Goal: Task Accomplishment & Management: Complete application form

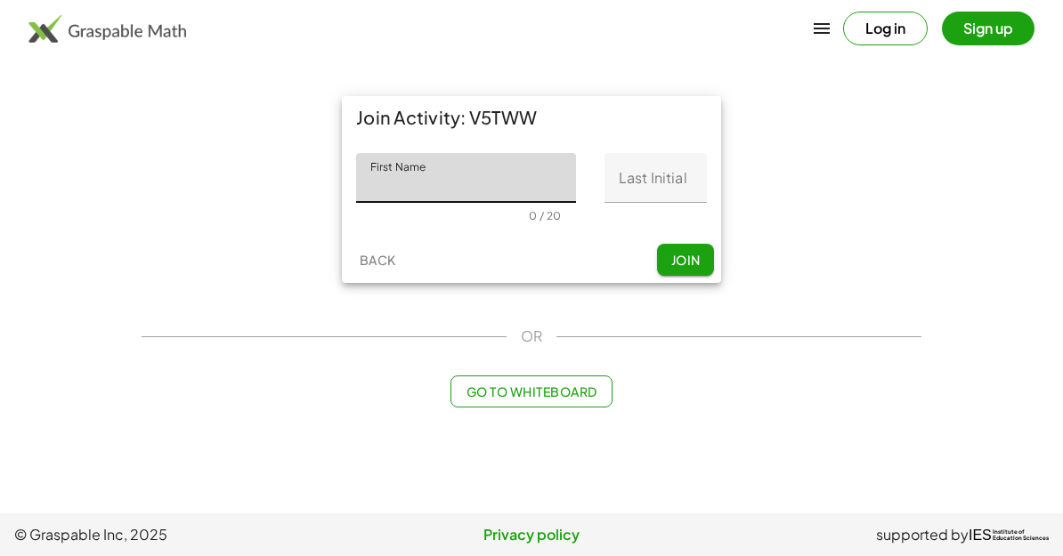
click at [384, 172] on input "First Name" at bounding box center [466, 178] width 220 height 50
type input "*"
click at [40, 156] on main "Join Activity: V5TWW First Name First Name * 1 / 20 Last Initial Last Initial 0…" at bounding box center [531, 257] width 1063 height 514
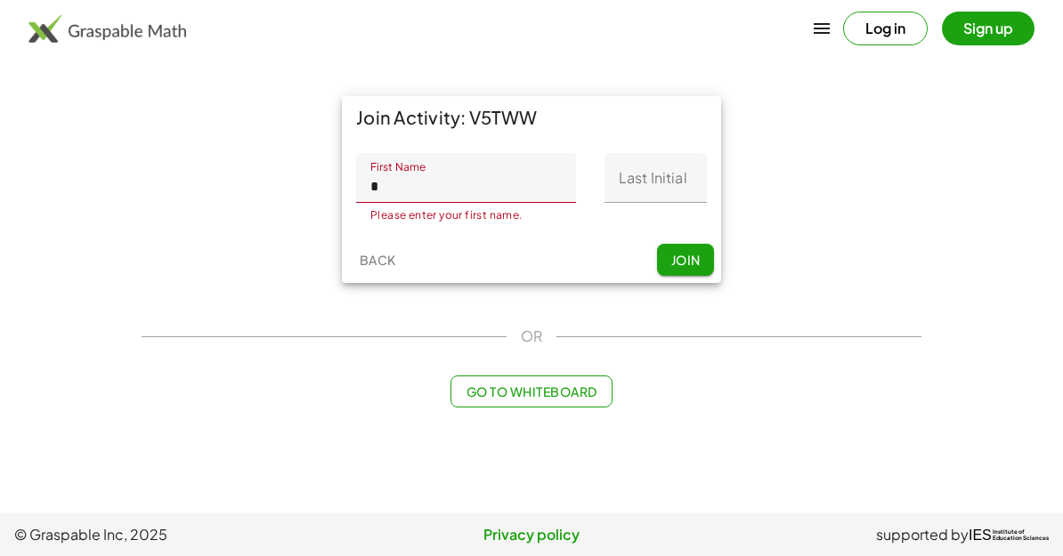
click at [666, 194] on input "Last Initial" at bounding box center [655, 178] width 102 height 50
type input "*"
click at [473, 188] on input "*" at bounding box center [466, 178] width 220 height 50
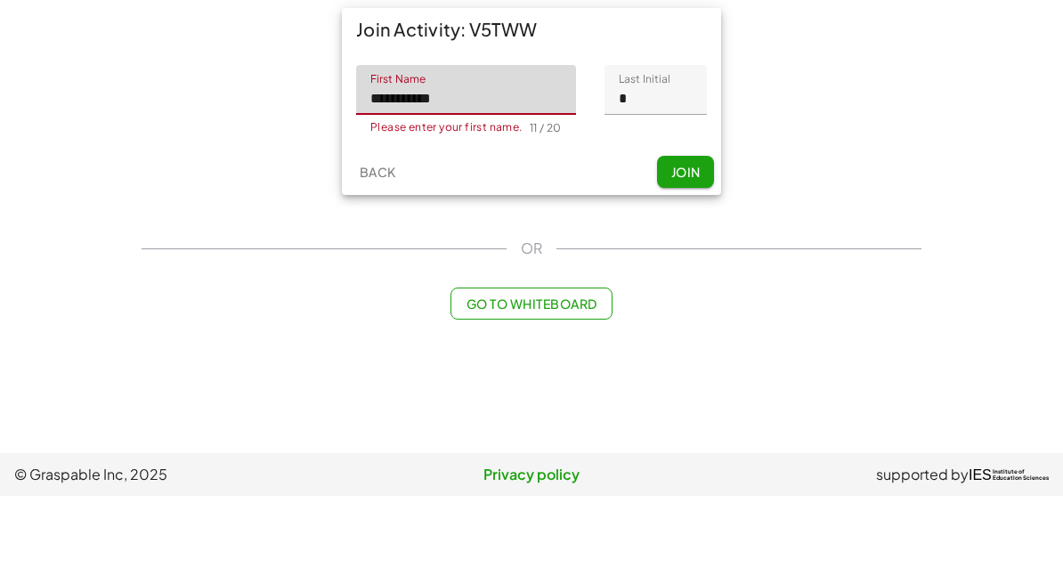
type input "**********"
click at [693, 252] on span "Join" at bounding box center [684, 260] width 29 height 16
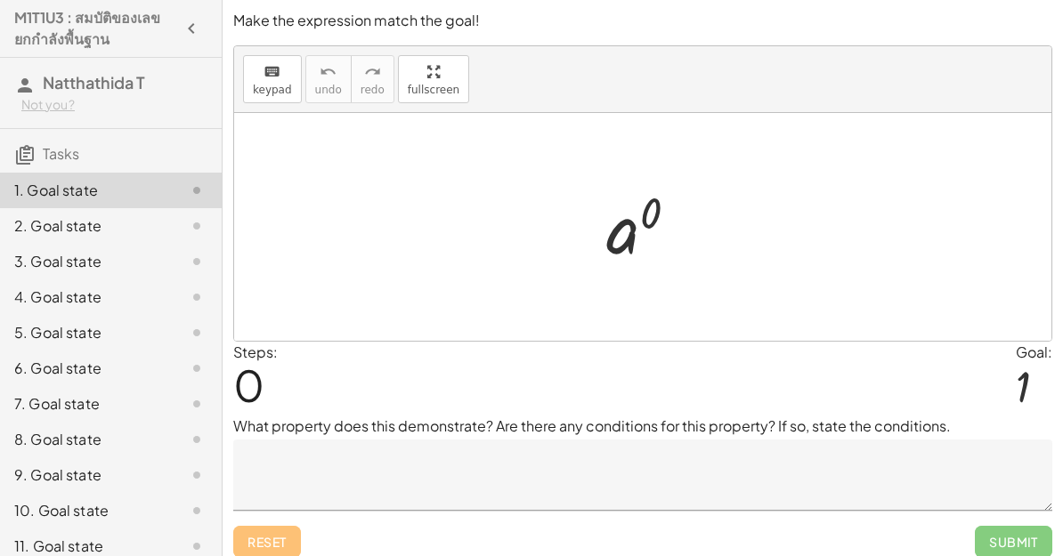
click at [1027, 375] on div at bounding box center [1023, 386] width 15 height 47
click at [1026, 377] on div at bounding box center [1023, 386] width 15 height 47
click at [304, 489] on textarea at bounding box center [642, 475] width 819 height 71
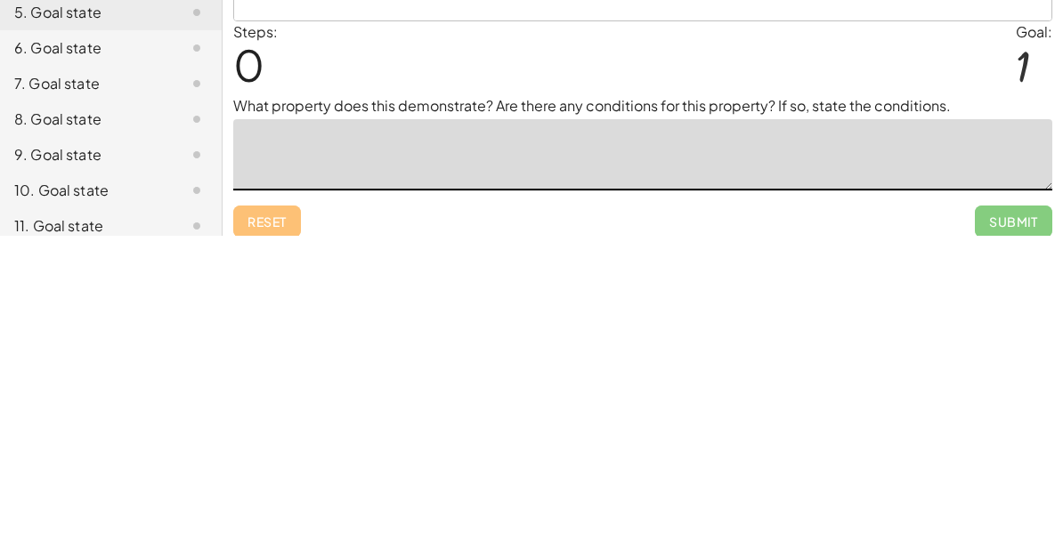
scroll to position [12, 0]
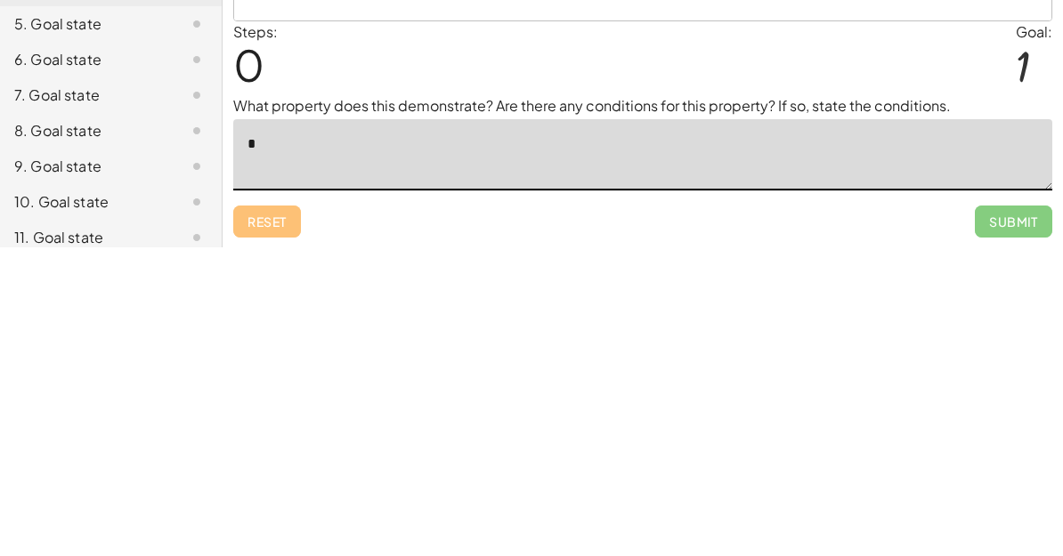
type textarea "*"
click at [1018, 515] on span "Submit" at bounding box center [1013, 531] width 77 height 32
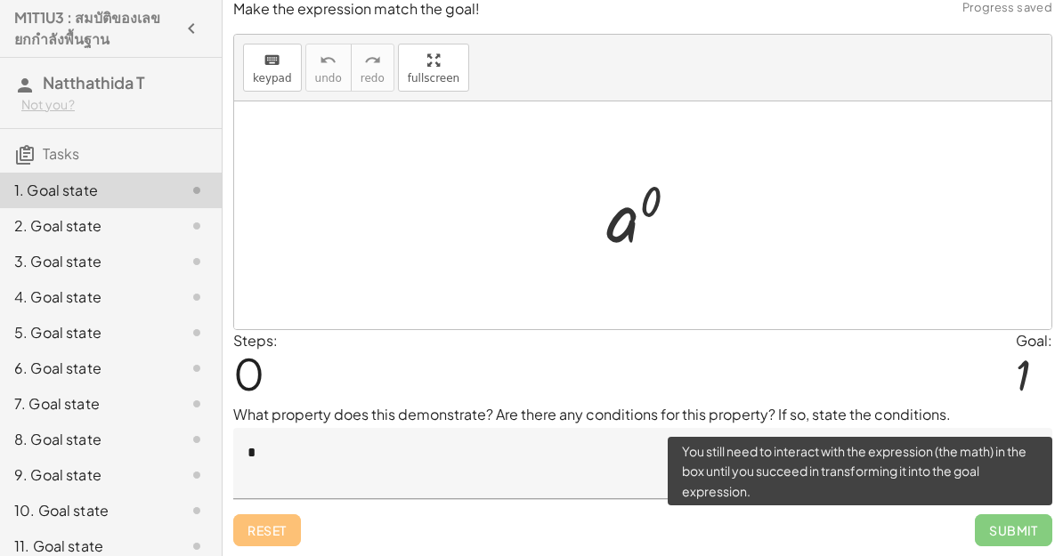
click at [998, 523] on span "Submit" at bounding box center [1013, 531] width 77 height 32
click at [271, 538] on div "Reset Submit" at bounding box center [642, 522] width 819 height 47
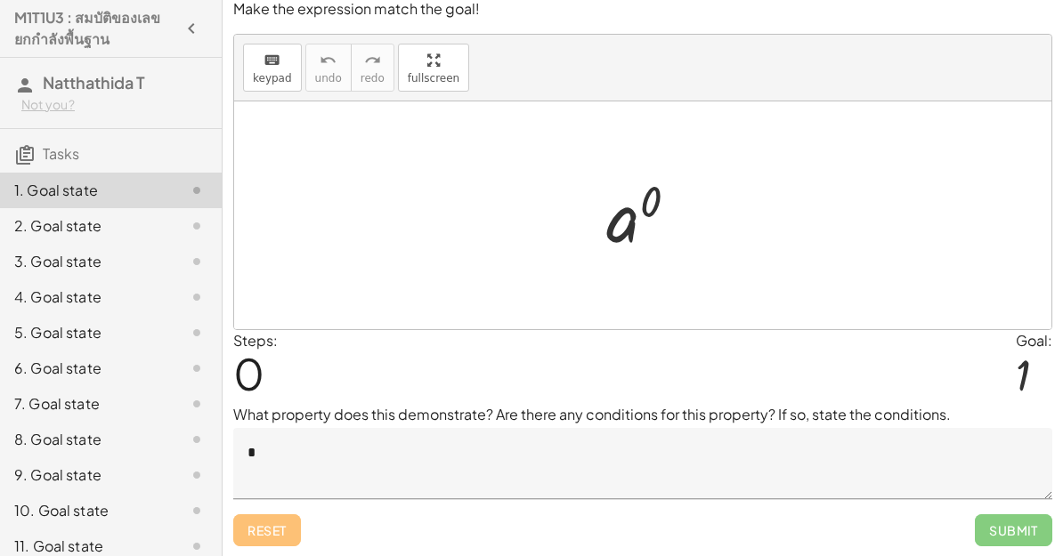
click at [1009, 342] on div "Steps: 0 Goal: 1" at bounding box center [642, 367] width 819 height 74
click at [1050, 398] on div "1" at bounding box center [1034, 378] width 36 height 53
click at [1050, 397] on div "1" at bounding box center [1034, 378] width 36 height 53
click at [0, 0] on div "Make the expression match the goal! keyboard keypad undo undo redo redo fullscr…" at bounding box center [0, 0] width 0 height 0
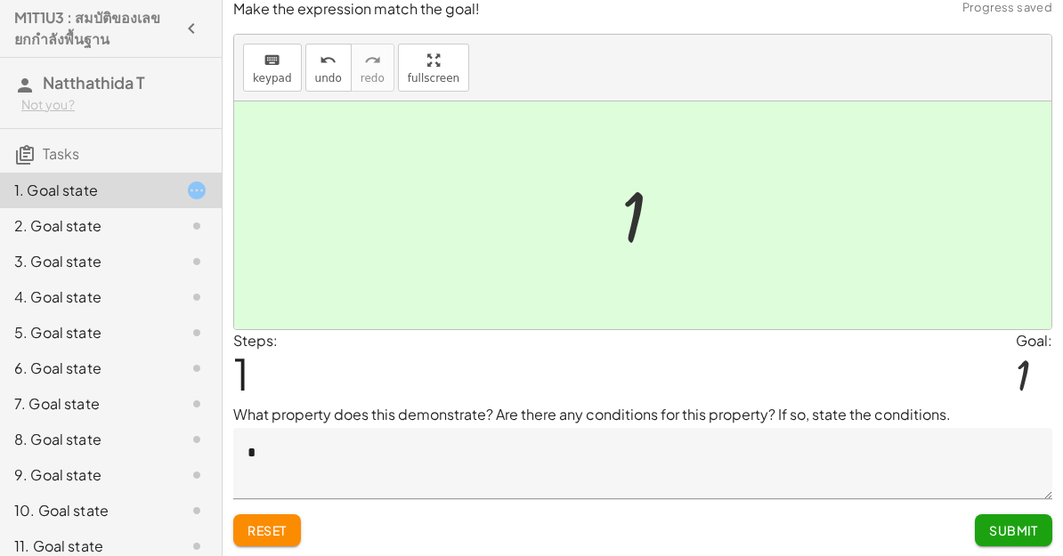
click at [1023, 531] on span "Submit" at bounding box center [1013, 531] width 49 height 16
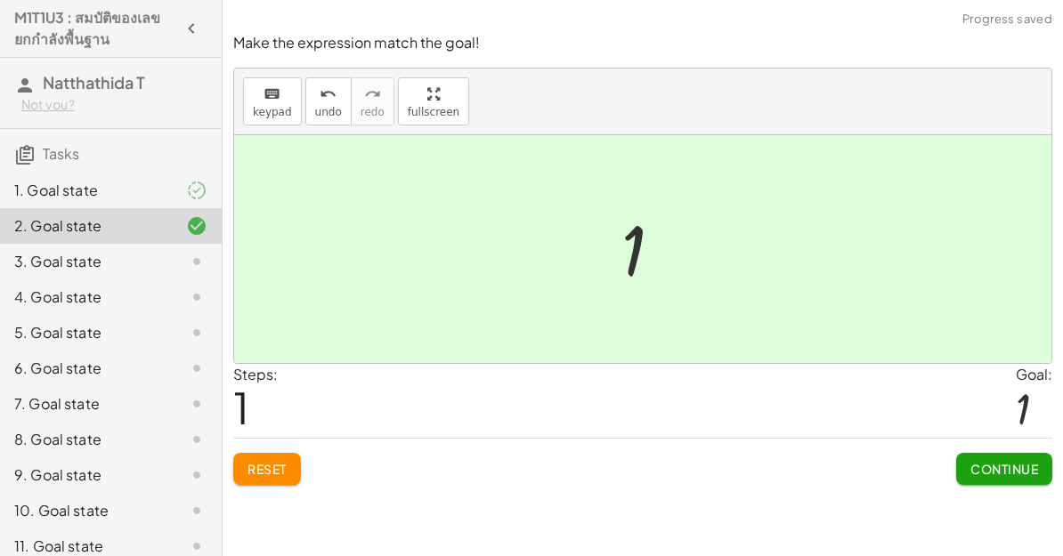
click at [1007, 470] on span "Continue" at bounding box center [1004, 469] width 68 height 16
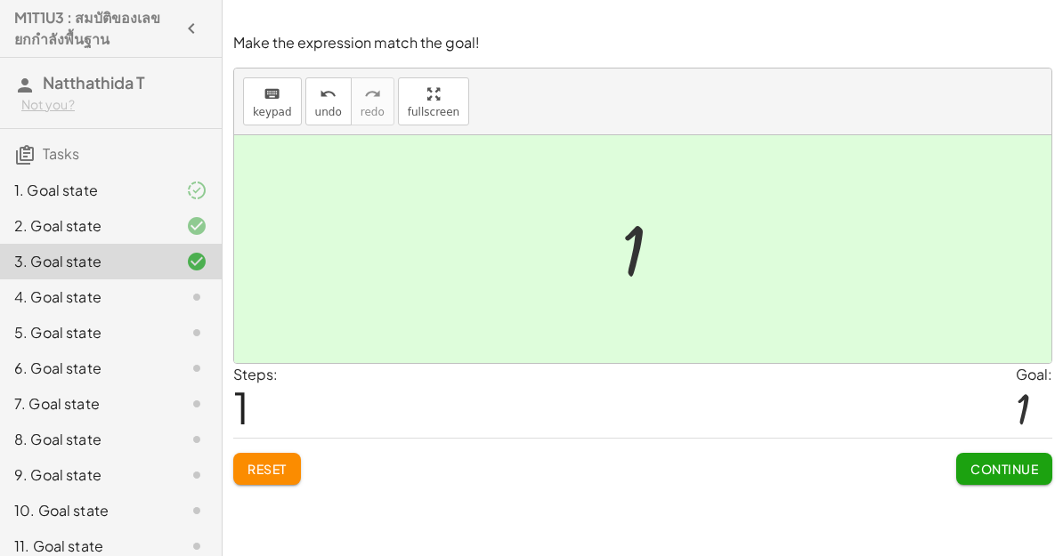
click at [1014, 463] on span "Continue" at bounding box center [1004, 469] width 68 height 16
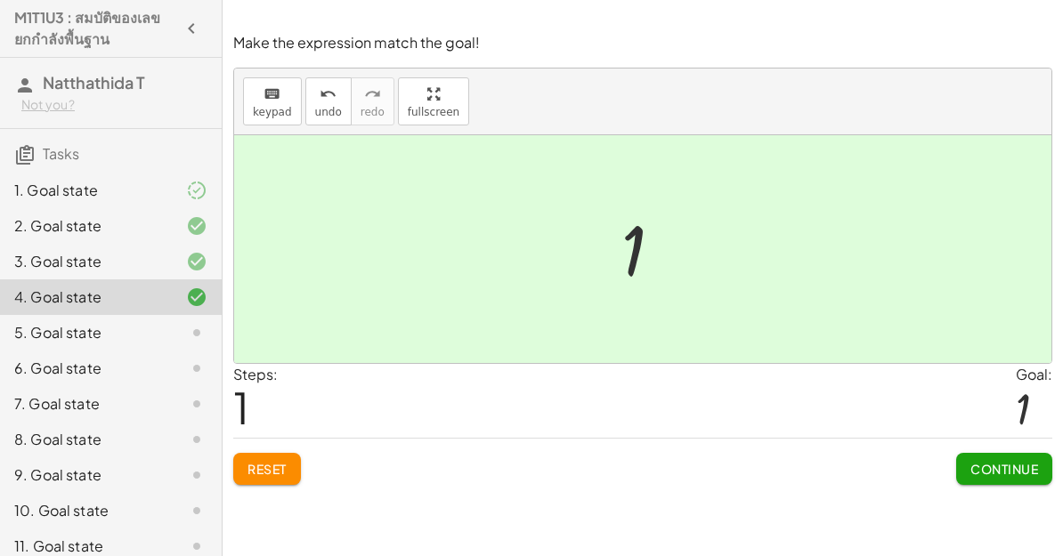
click at [991, 475] on span "Continue" at bounding box center [1004, 469] width 68 height 16
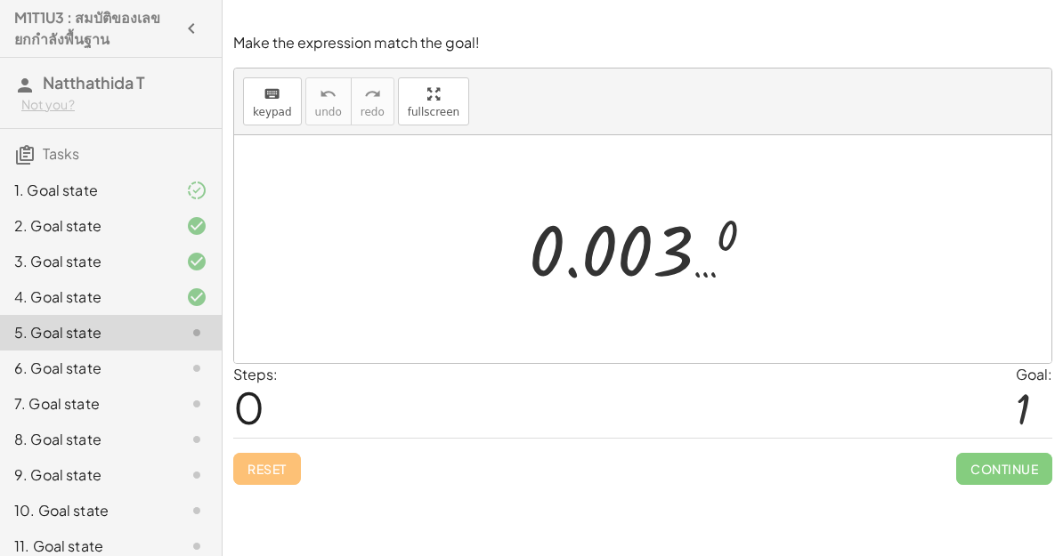
click at [272, 466] on div "Reset Continue" at bounding box center [642, 461] width 819 height 47
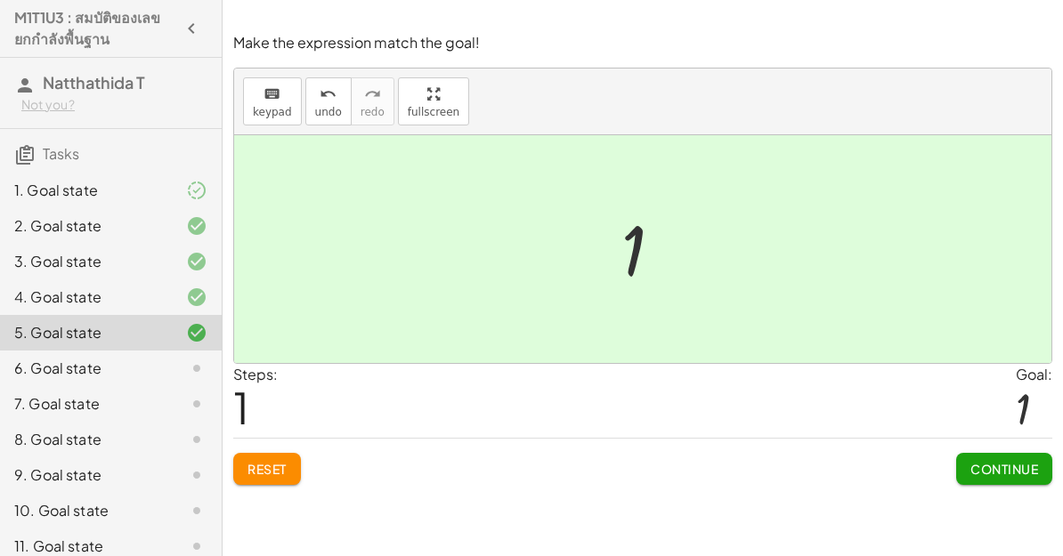
click at [998, 473] on span "Continue" at bounding box center [1004, 469] width 68 height 16
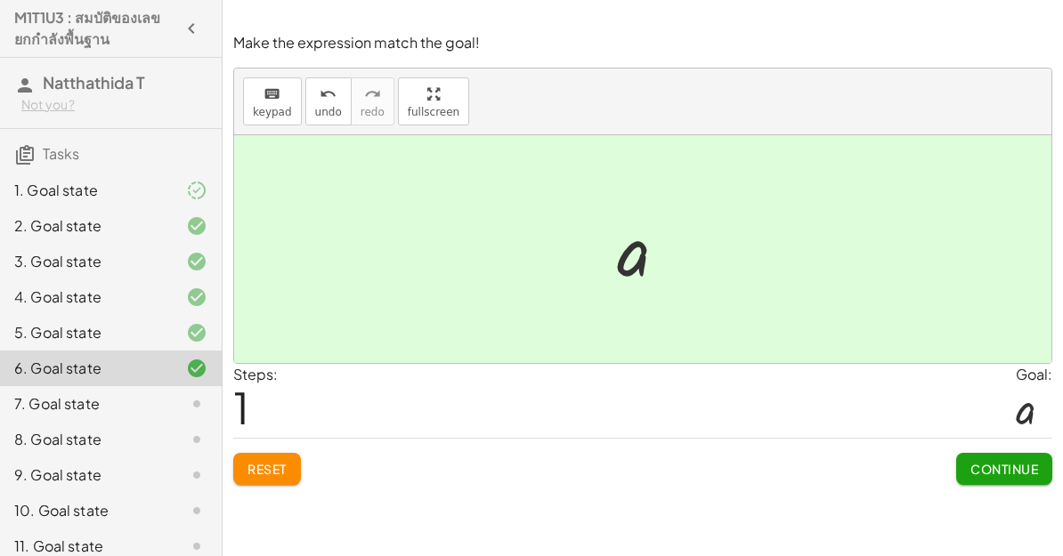
click at [1015, 470] on span "Continue" at bounding box center [1004, 469] width 68 height 16
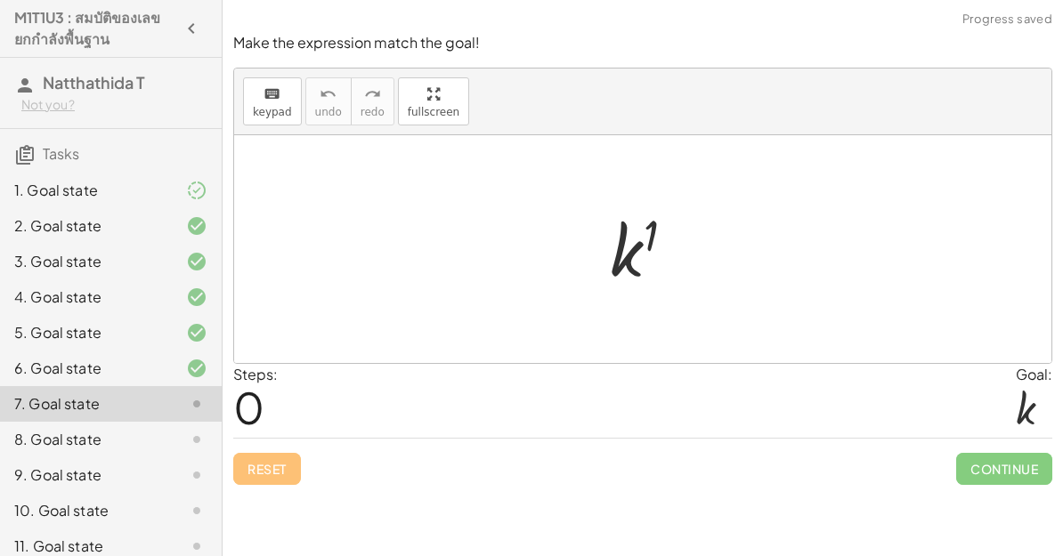
click at [603, 257] on div at bounding box center [649, 250] width 97 height 88
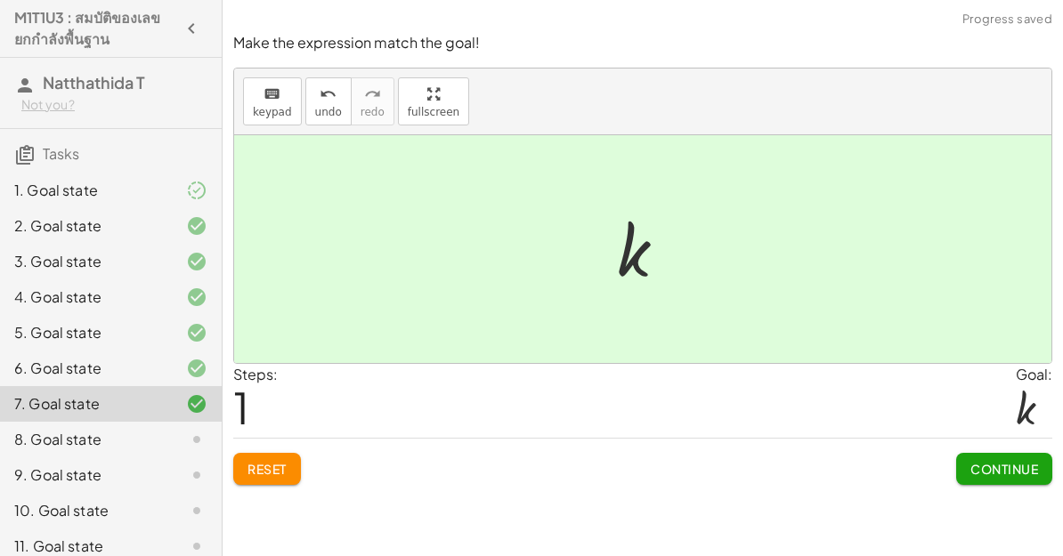
click at [993, 466] on span "Continue" at bounding box center [1004, 469] width 68 height 16
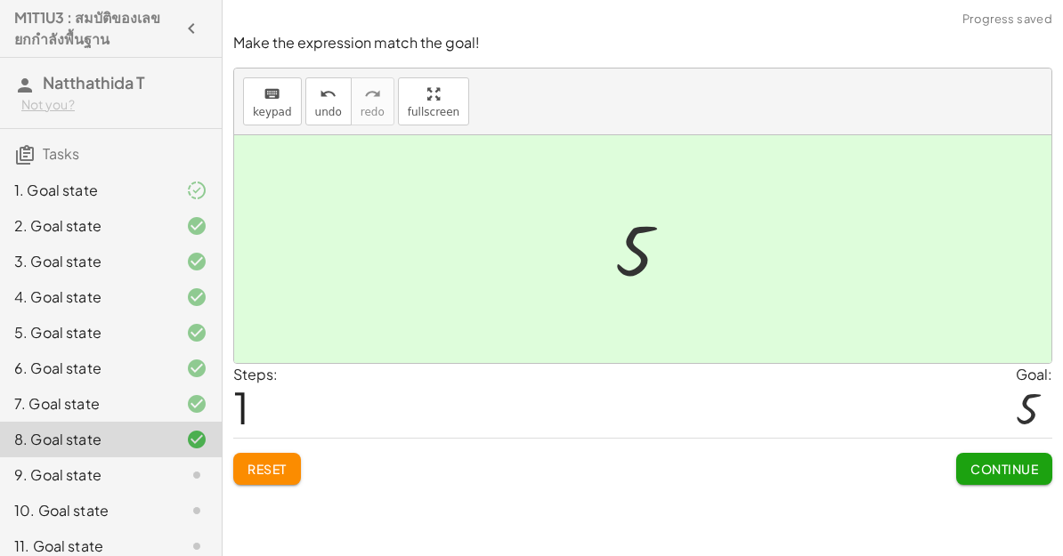
click at [1029, 466] on span "Continue" at bounding box center [1004, 469] width 68 height 16
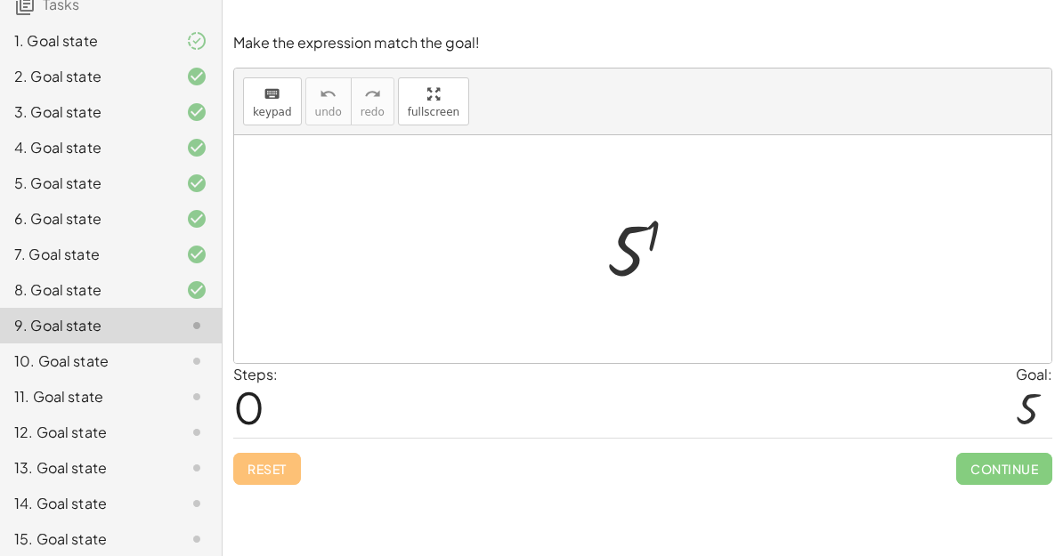
scroll to position [146, 0]
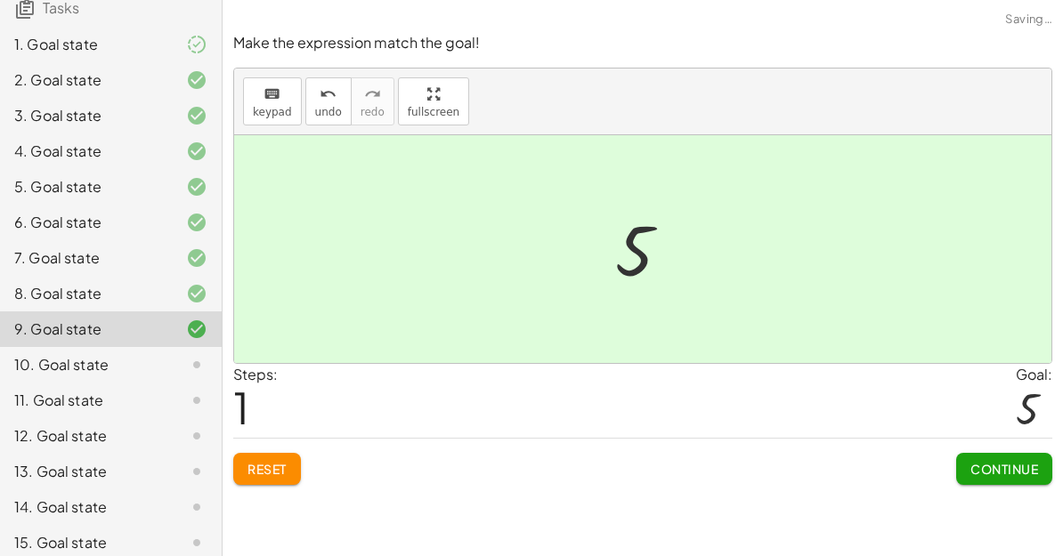
click at [1001, 468] on span "Continue" at bounding box center [1004, 469] width 68 height 16
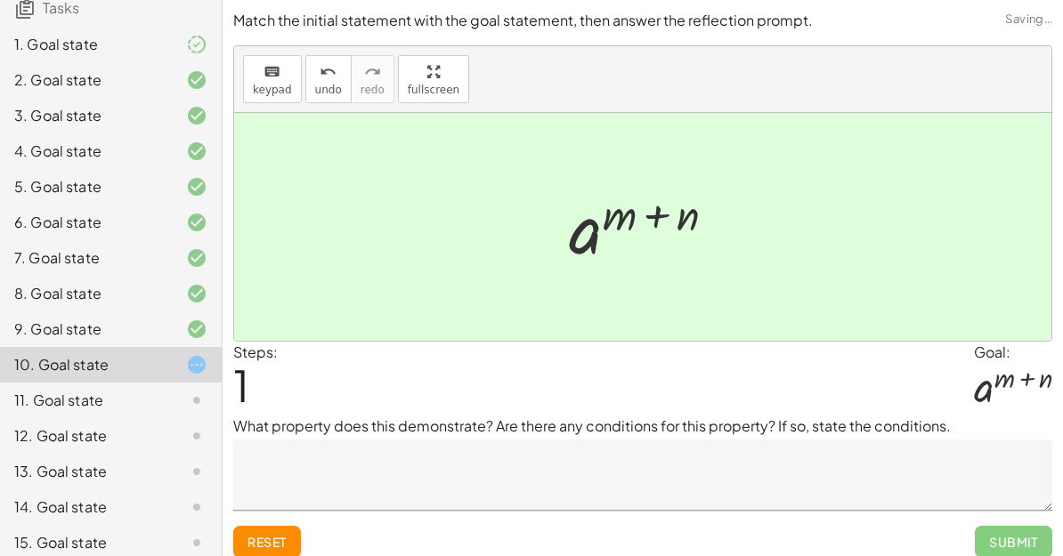
click at [1026, 530] on span "Submit" at bounding box center [1013, 542] width 77 height 32
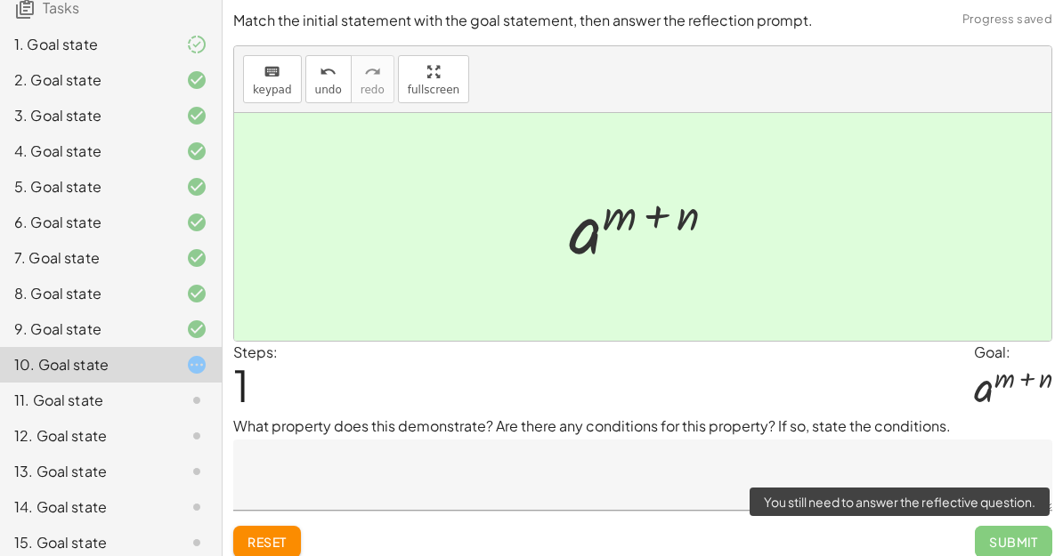
scroll to position [12, 0]
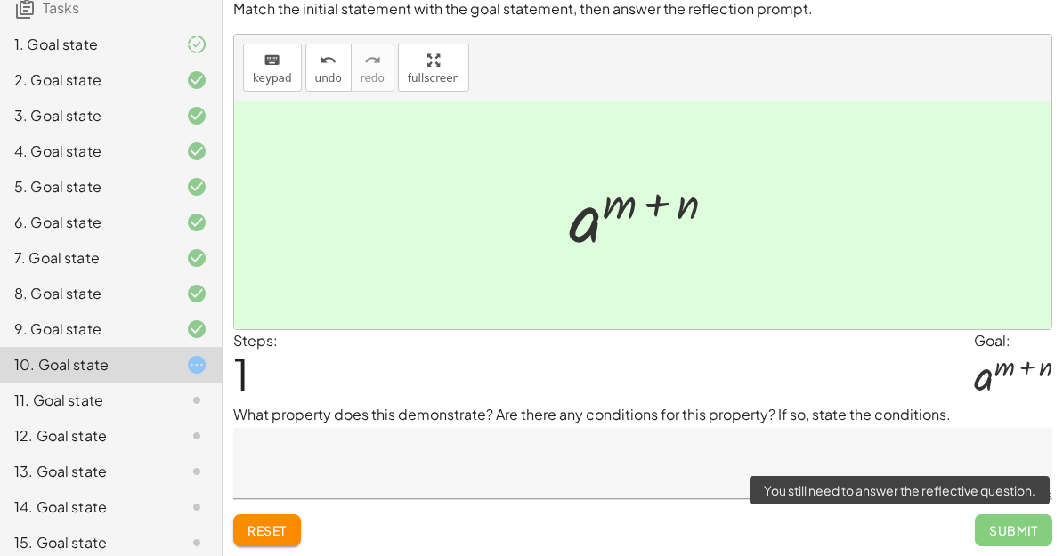
click at [288, 526] on button "Reset" at bounding box center [267, 531] width 68 height 32
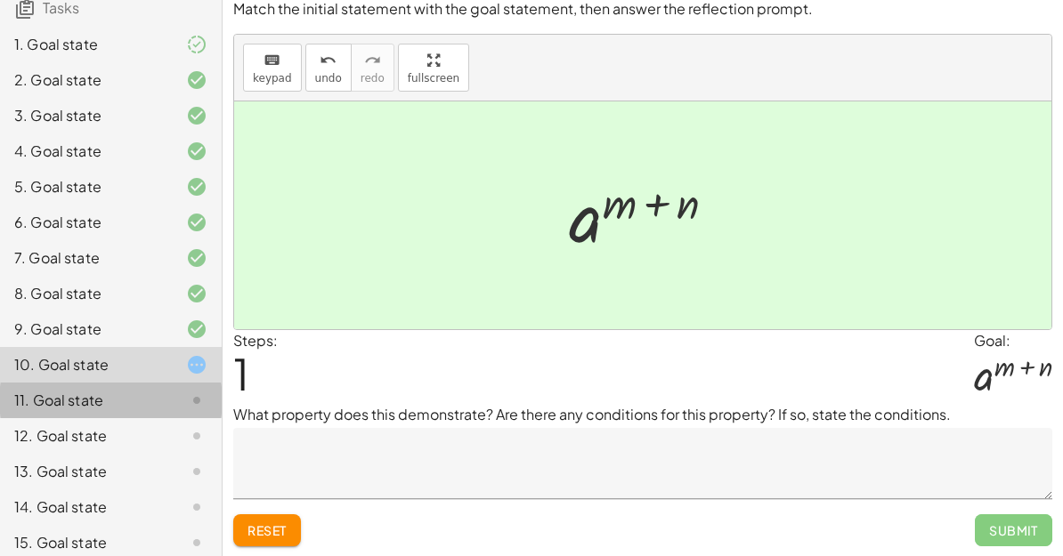
click at [158, 454] on div "11. Goal state" at bounding box center [111, 472] width 222 height 36
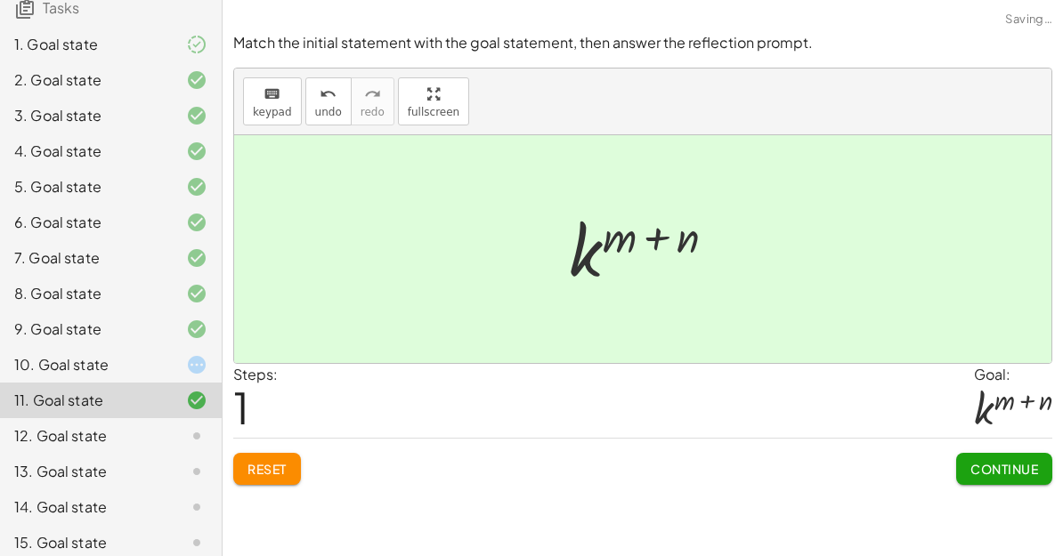
click at [1025, 468] on span "Continue" at bounding box center [1004, 469] width 68 height 16
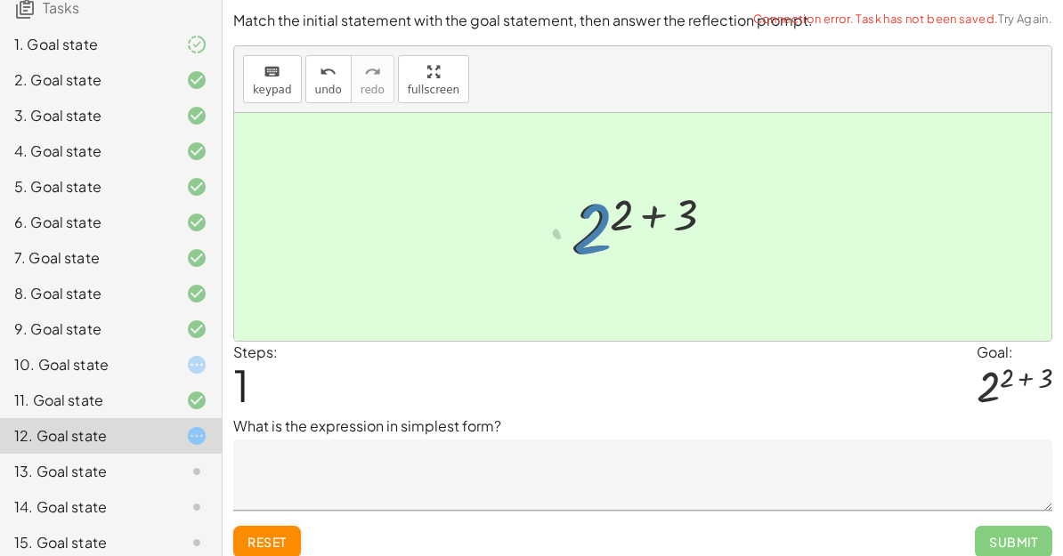
scroll to position [12, 0]
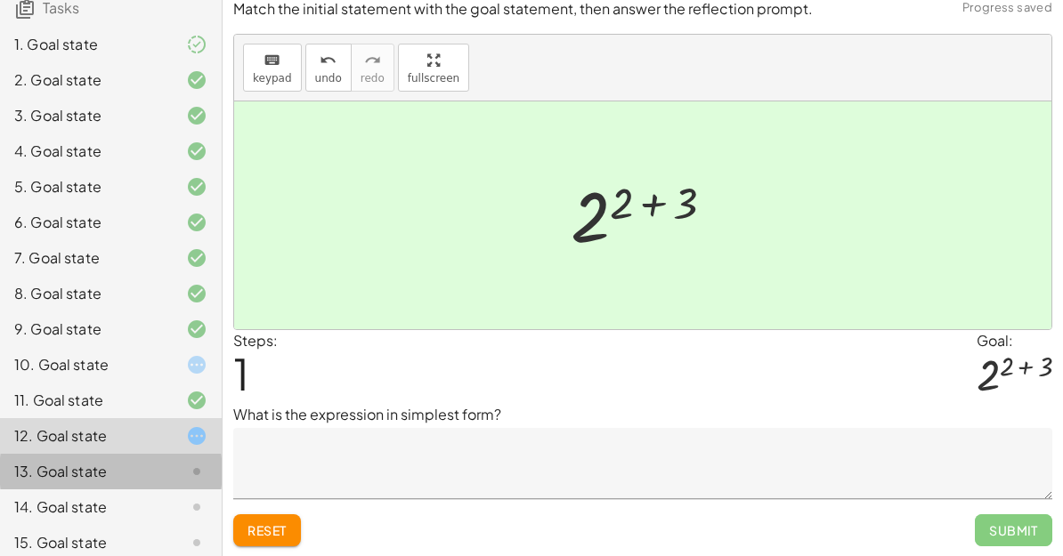
click at [211, 525] on div "13. Goal state" at bounding box center [111, 543] width 222 height 36
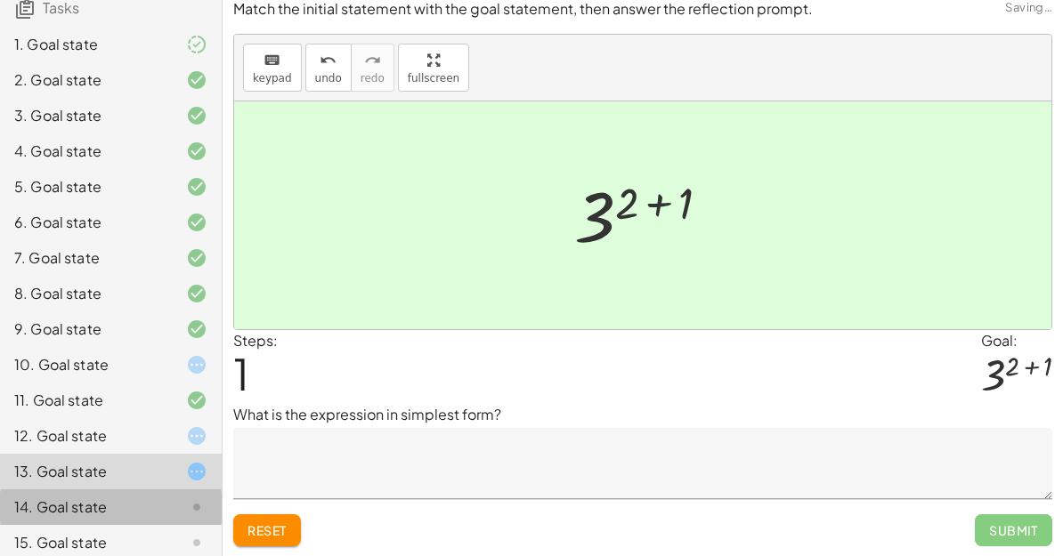
click at [150, 497] on div "14. Goal state" at bounding box center [85, 507] width 143 height 21
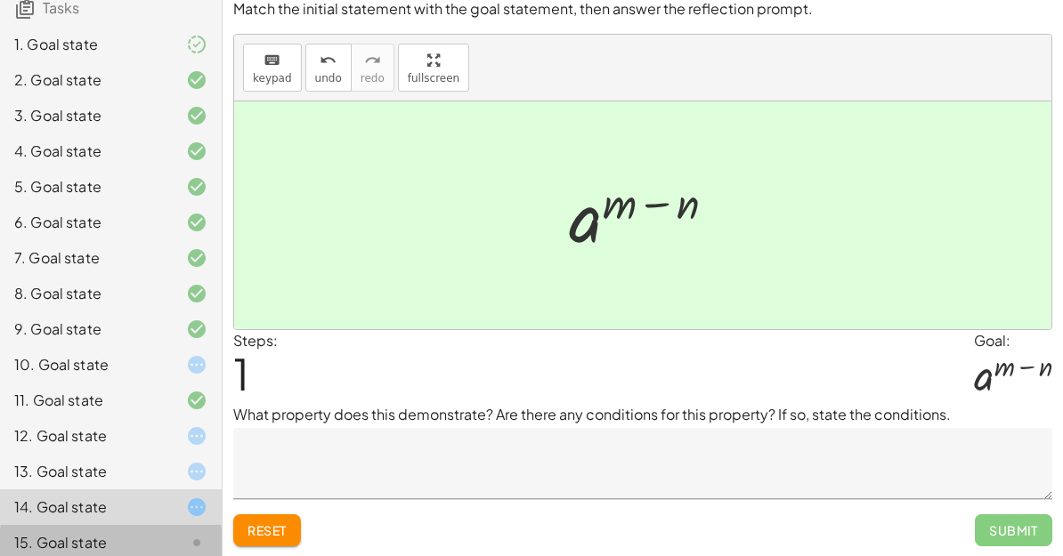
click at [176, 532] on div at bounding box center [183, 542] width 50 height 21
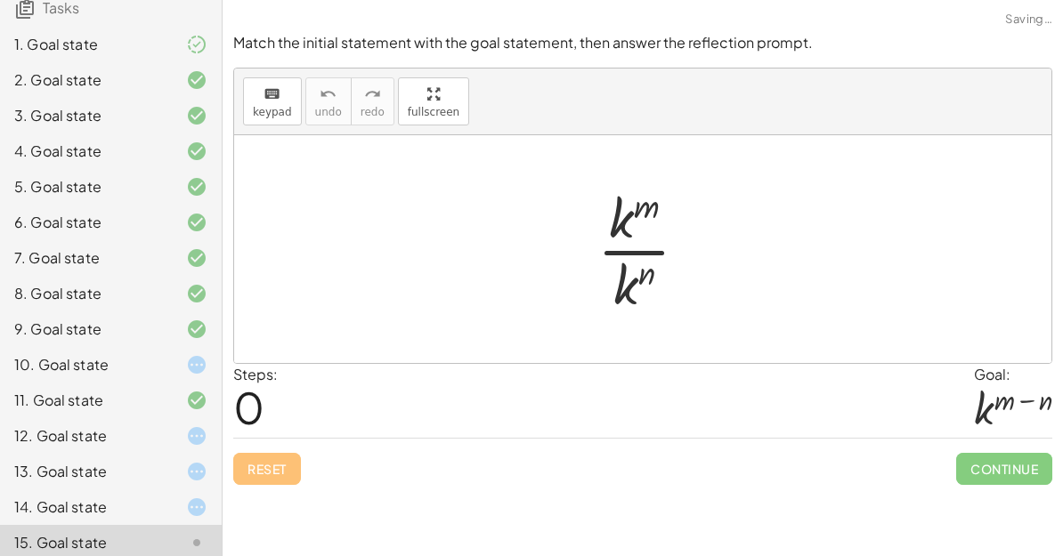
click at [0, 0] on div "Match the initial statement with the goal statement, then answer the reflection…" at bounding box center [0, 0] width 0 height 0
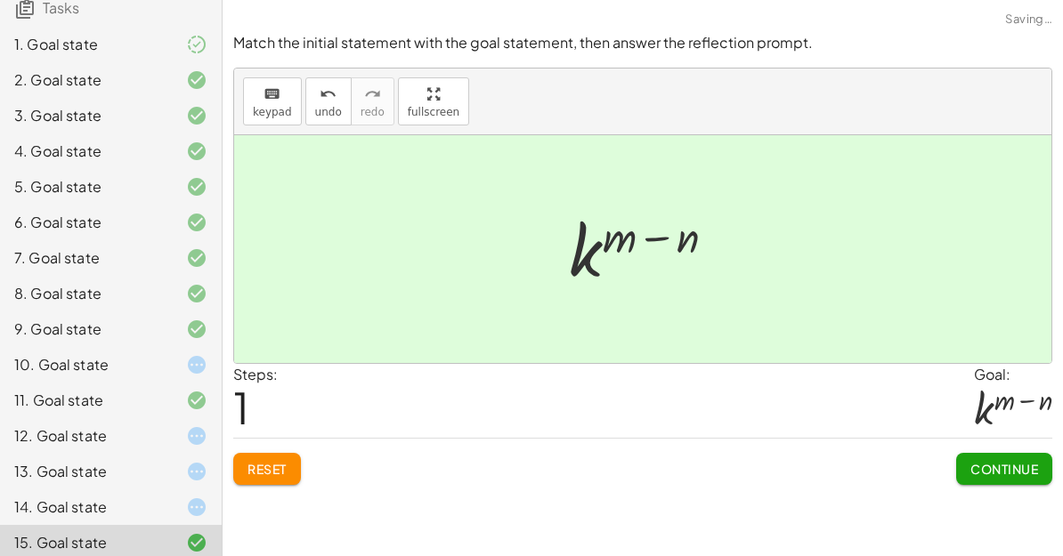
click at [1004, 477] on button "Continue" at bounding box center [1004, 469] width 96 height 32
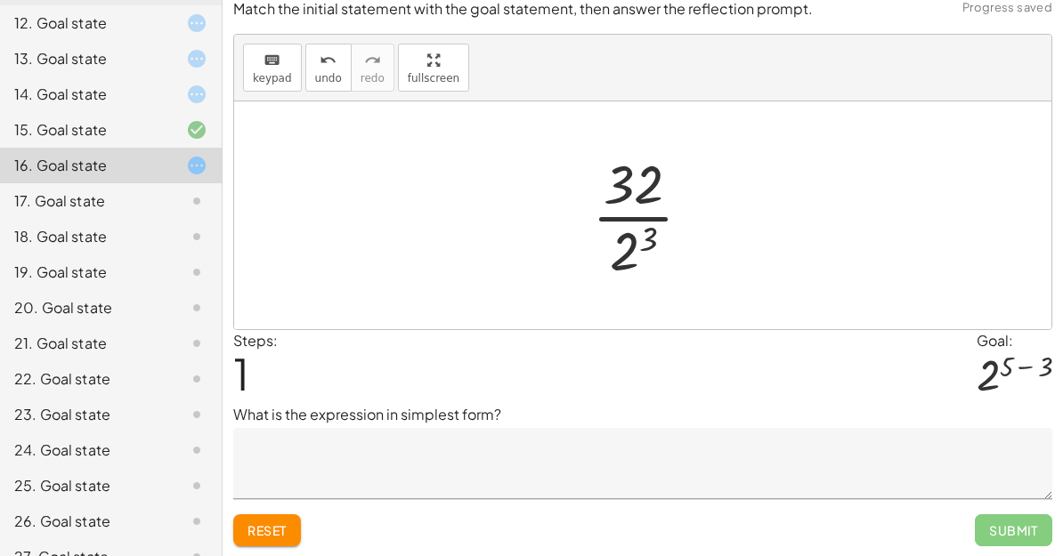
scroll to position [561, 0]
click at [0, 0] on div "Match the initial statement with the goal statement, then answer the reflection…" at bounding box center [0, 0] width 0 height 0
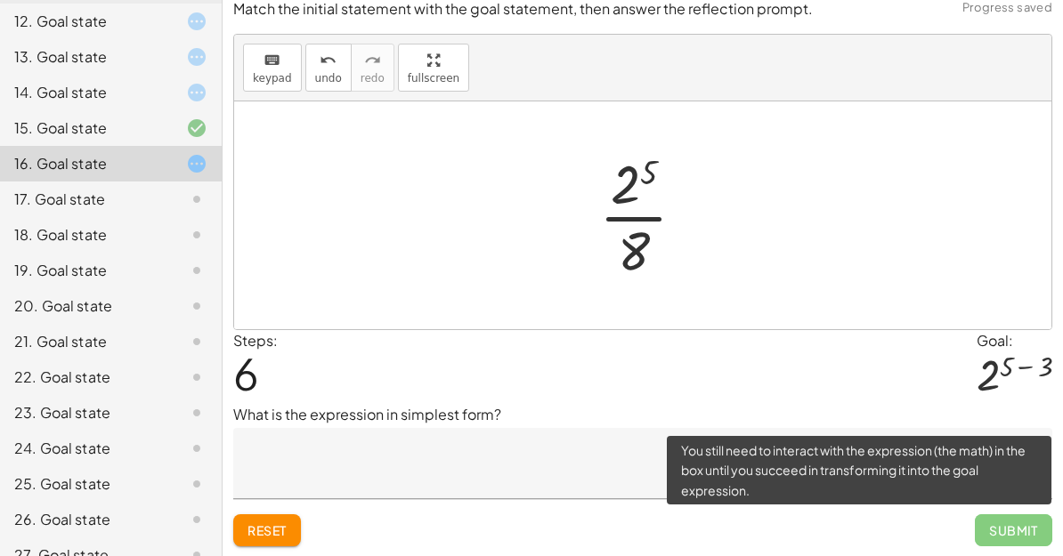
click at [1021, 532] on span "Submit" at bounding box center [1013, 531] width 77 height 32
click at [142, 253] on div "17. Goal state" at bounding box center [111, 271] width 222 height 36
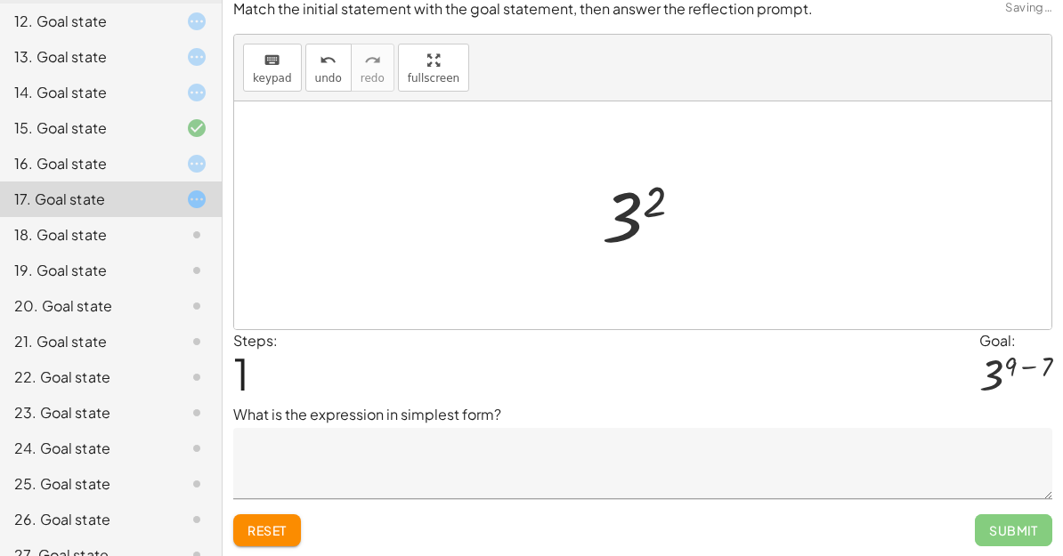
click at [104, 324] on div "19. Goal state" at bounding box center [111, 342] width 222 height 36
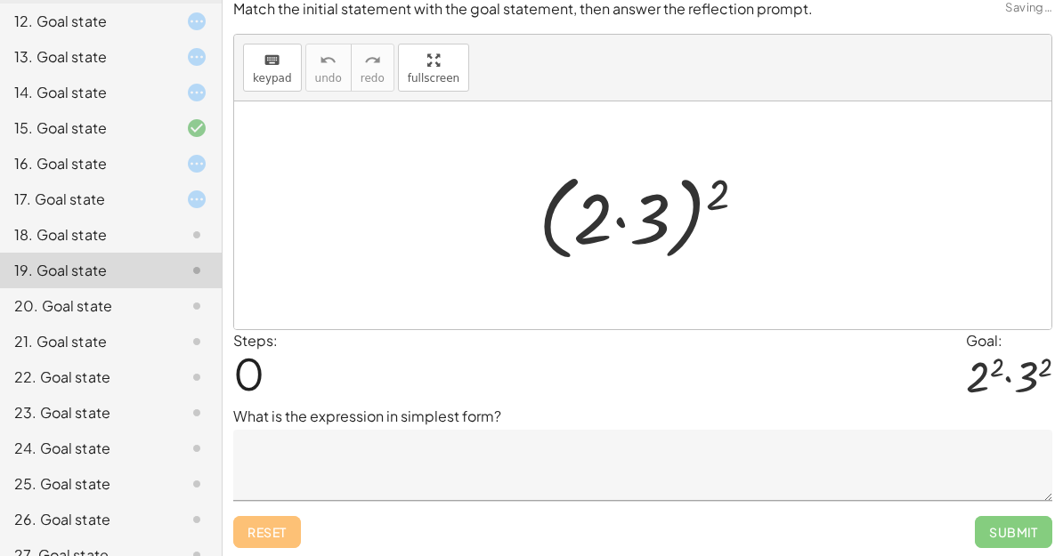
click at [167, 237] on div at bounding box center [183, 234] width 50 height 21
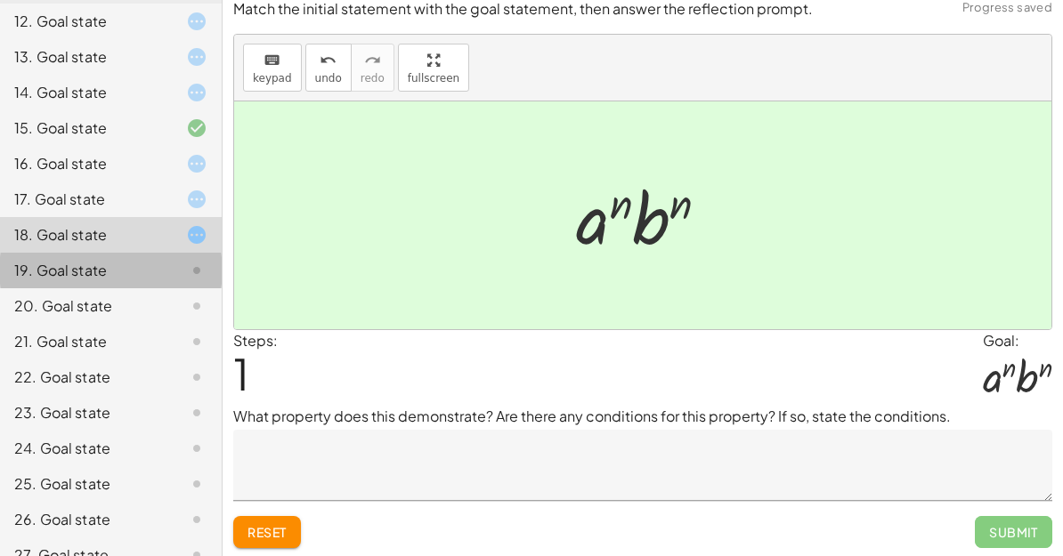
click at [174, 274] on div at bounding box center [183, 270] width 50 height 21
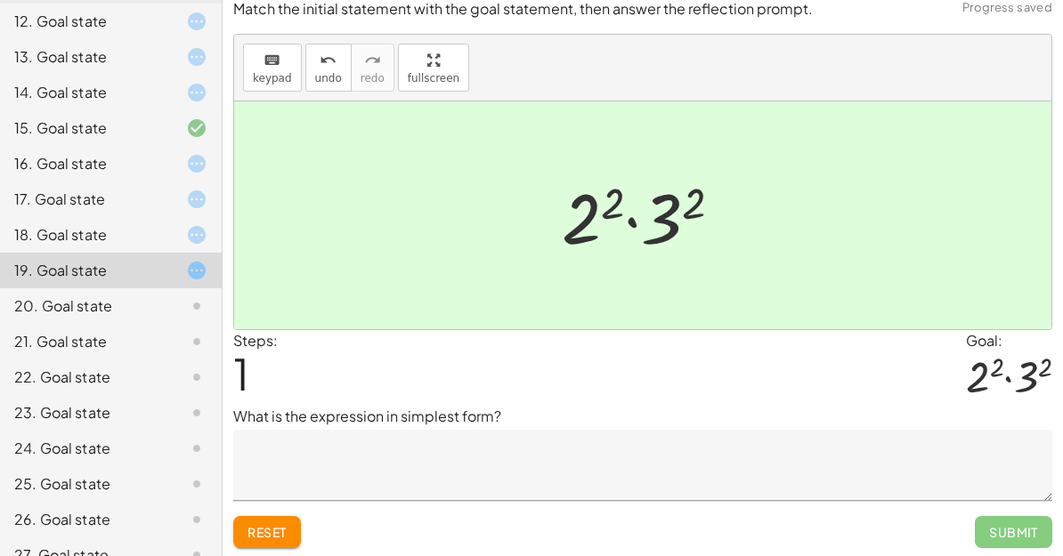
click at [159, 297] on div at bounding box center [183, 306] width 50 height 21
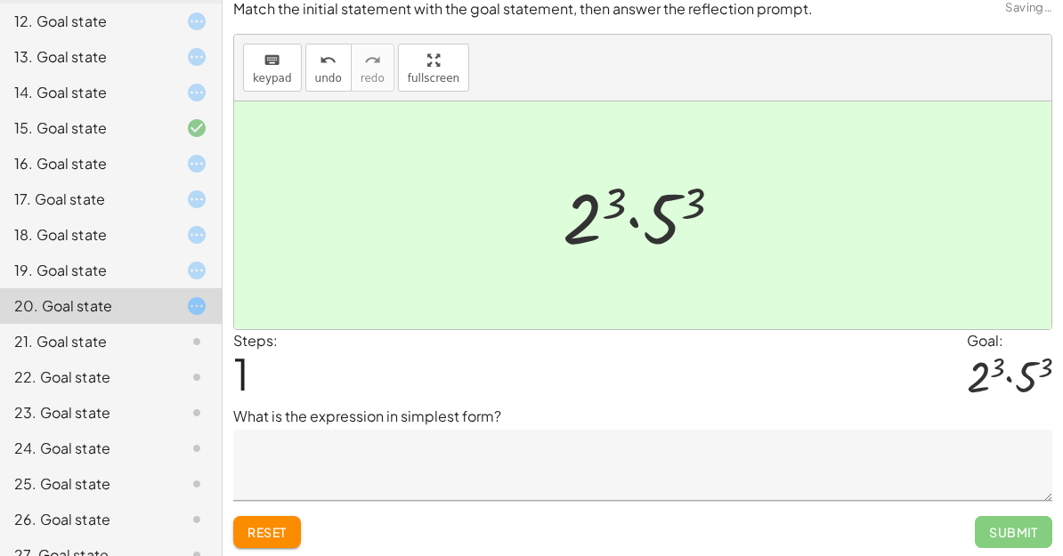
click at [129, 347] on div "21. Goal state" at bounding box center [85, 341] width 143 height 21
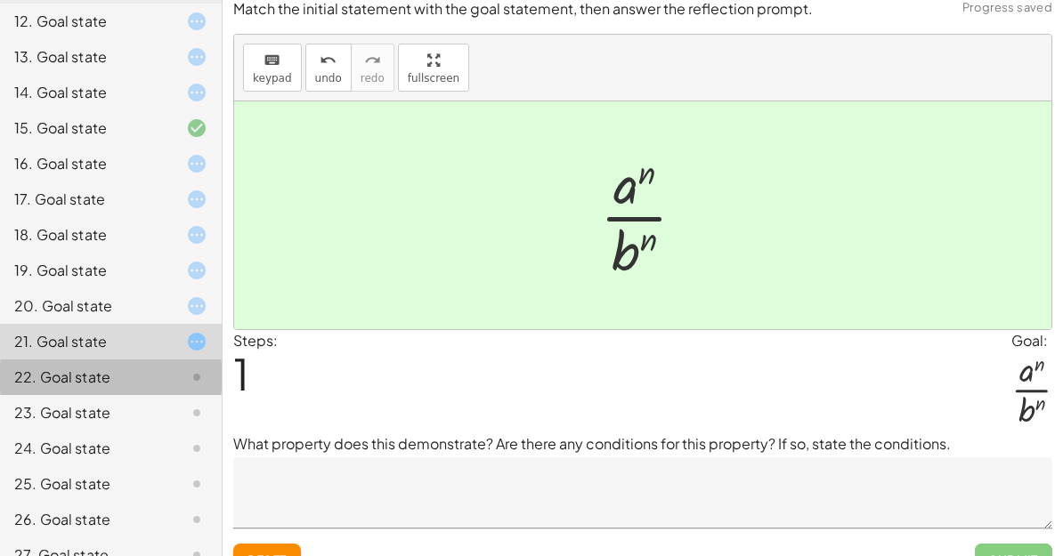
click at [182, 384] on div at bounding box center [183, 377] width 50 height 21
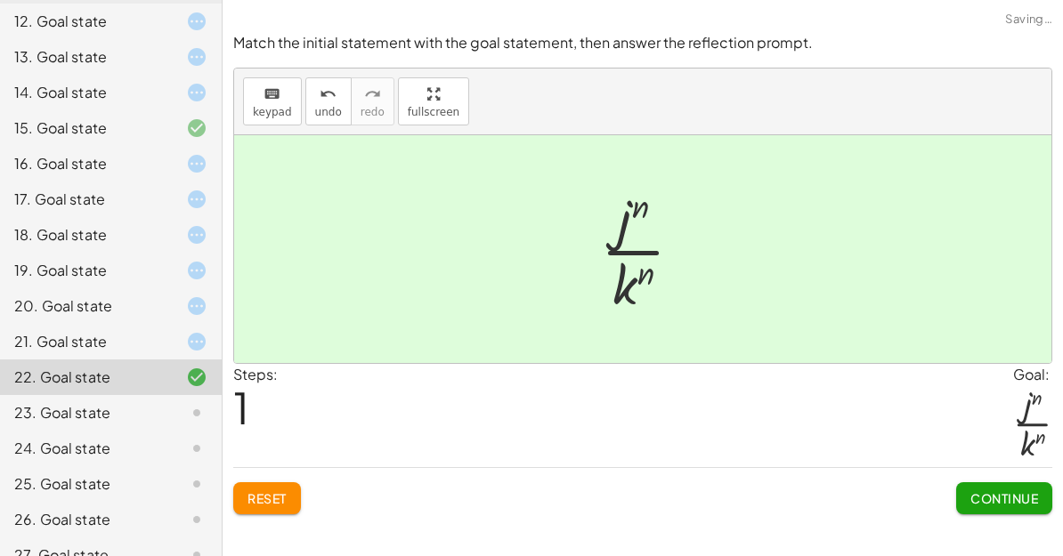
click at [182, 410] on div at bounding box center [183, 412] width 50 height 21
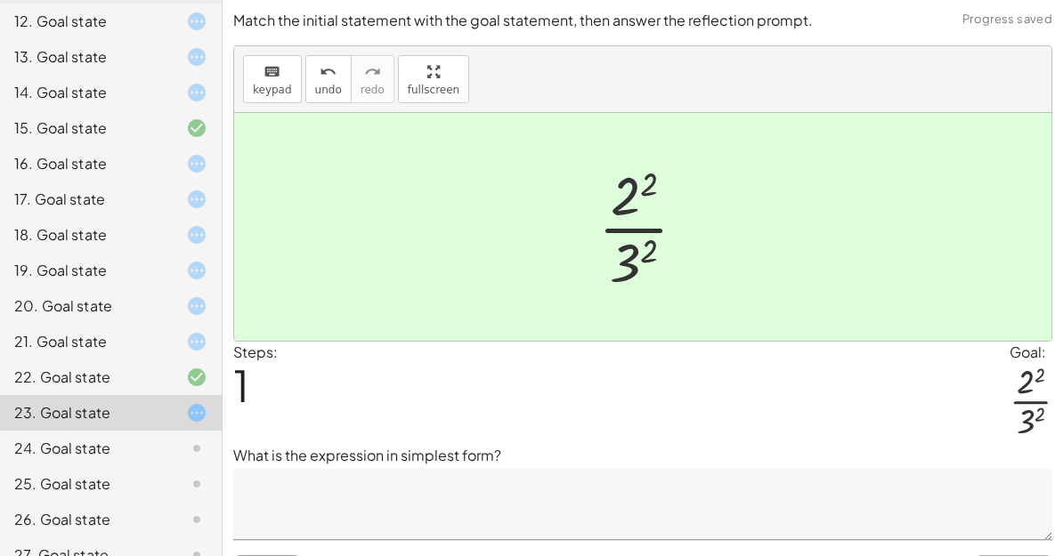
click at [160, 450] on div at bounding box center [183, 448] width 50 height 21
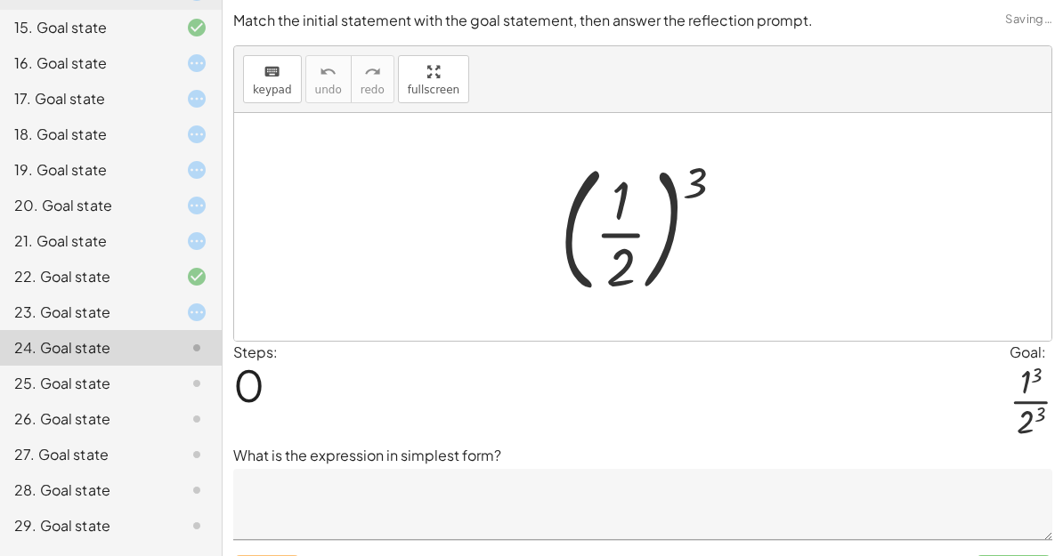
scroll to position [685, 0]
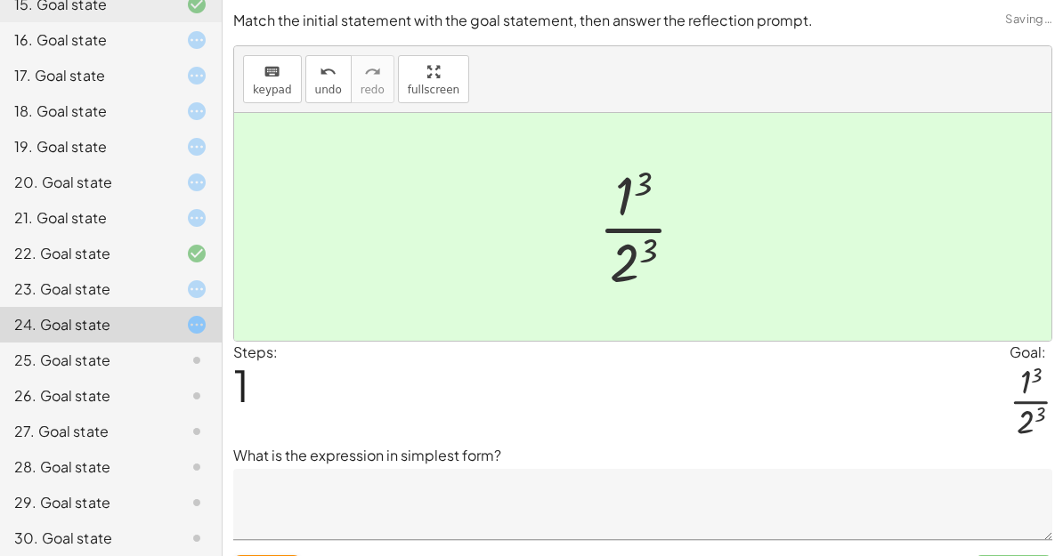
click at [177, 365] on div at bounding box center [183, 360] width 50 height 21
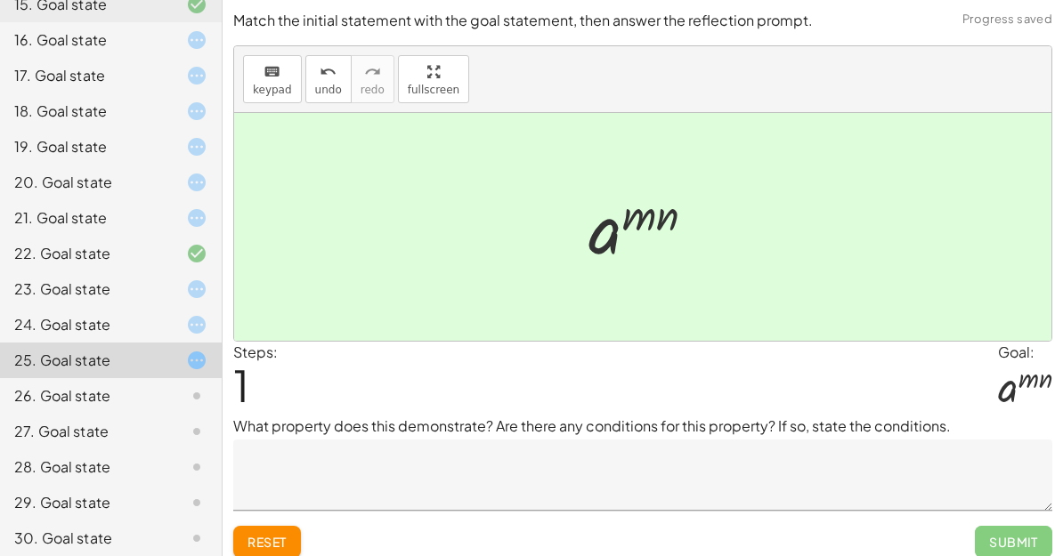
click at [170, 397] on div at bounding box center [183, 395] width 50 height 21
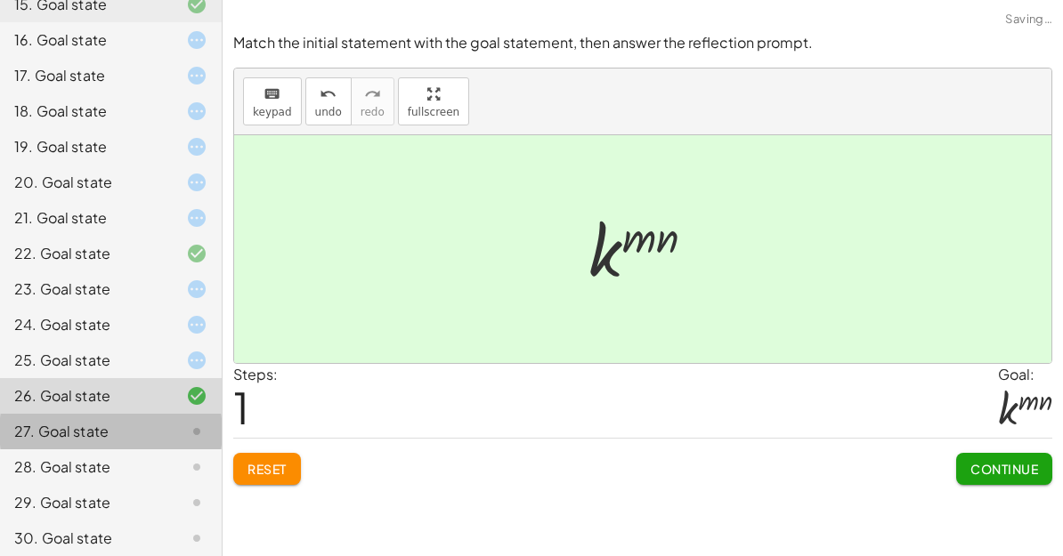
click at [142, 435] on div "27. Goal state" at bounding box center [85, 431] width 143 height 21
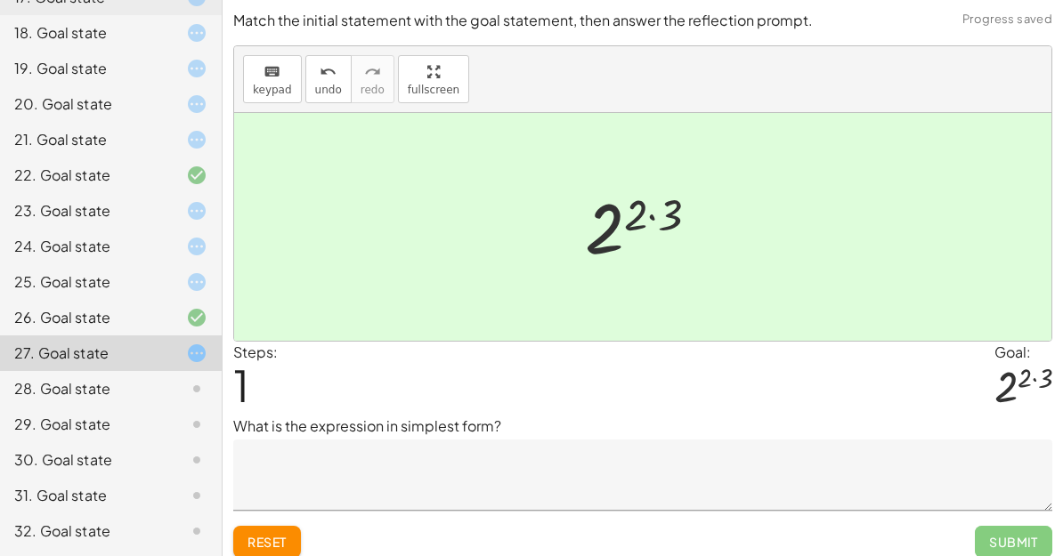
scroll to position [762, 0]
click at [179, 389] on div at bounding box center [183, 389] width 50 height 21
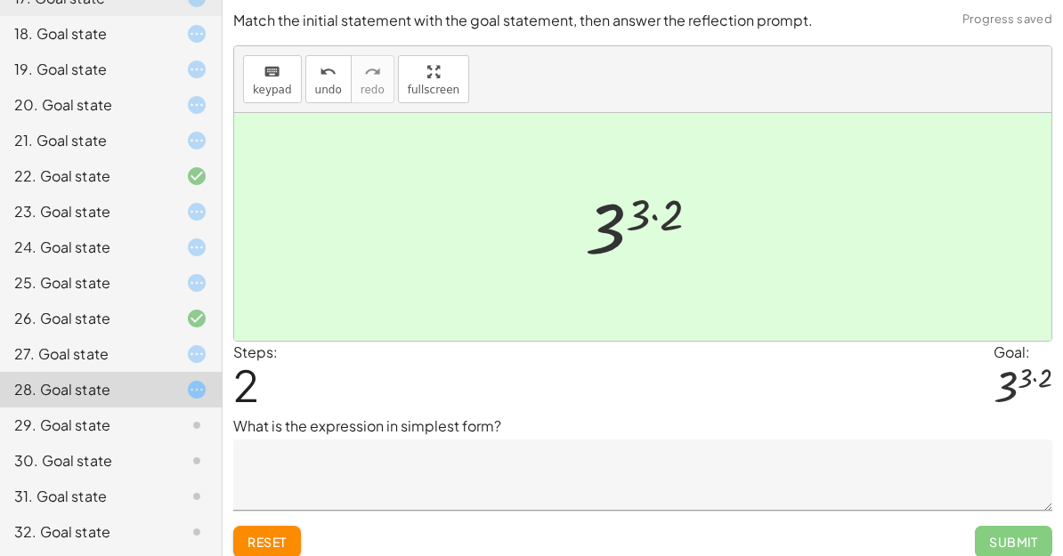
click at [169, 479] on div "29. Goal state" at bounding box center [111, 497] width 222 height 36
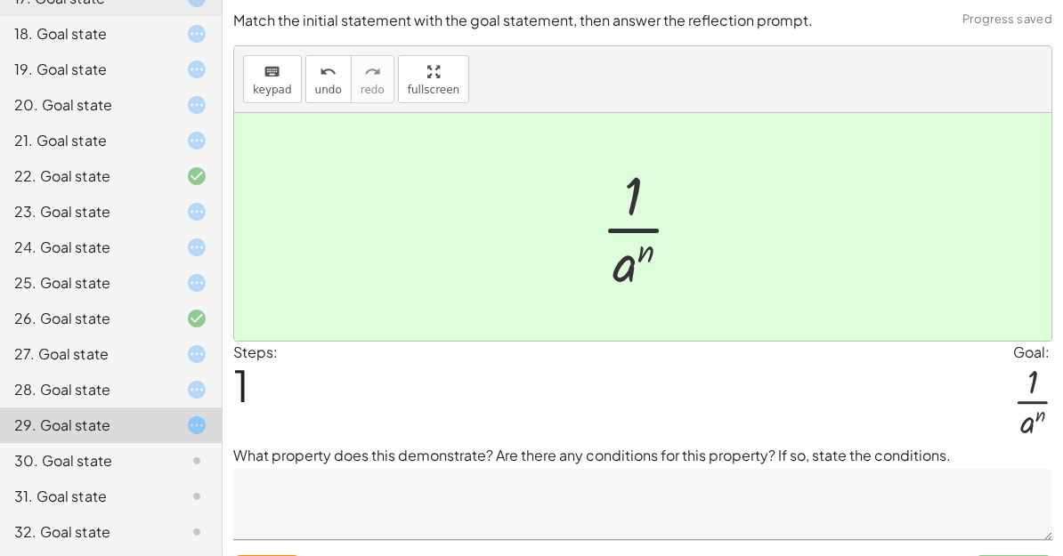
click at [142, 515] on div "30. Goal state" at bounding box center [111, 533] width 222 height 36
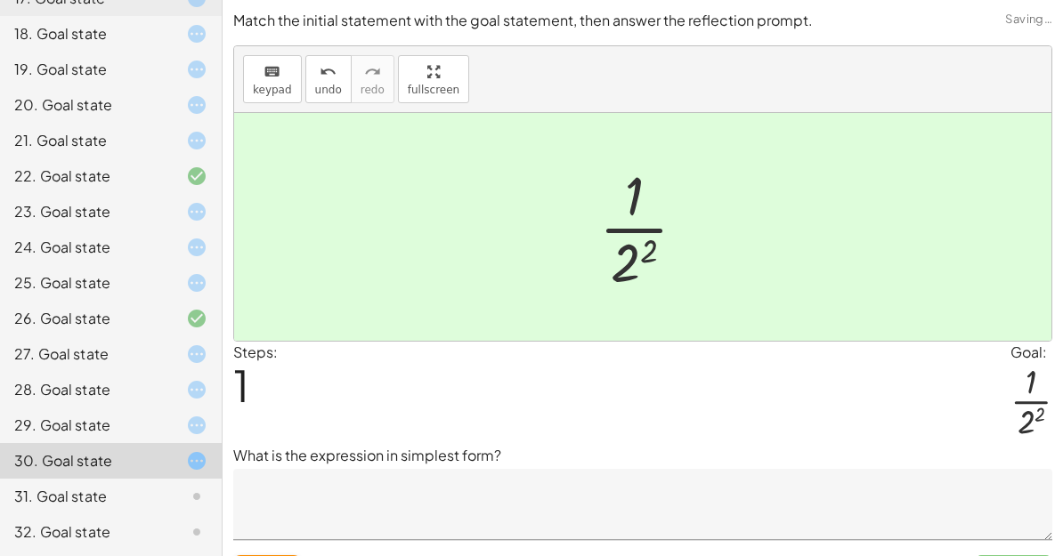
click at [166, 499] on div at bounding box center [183, 496] width 50 height 21
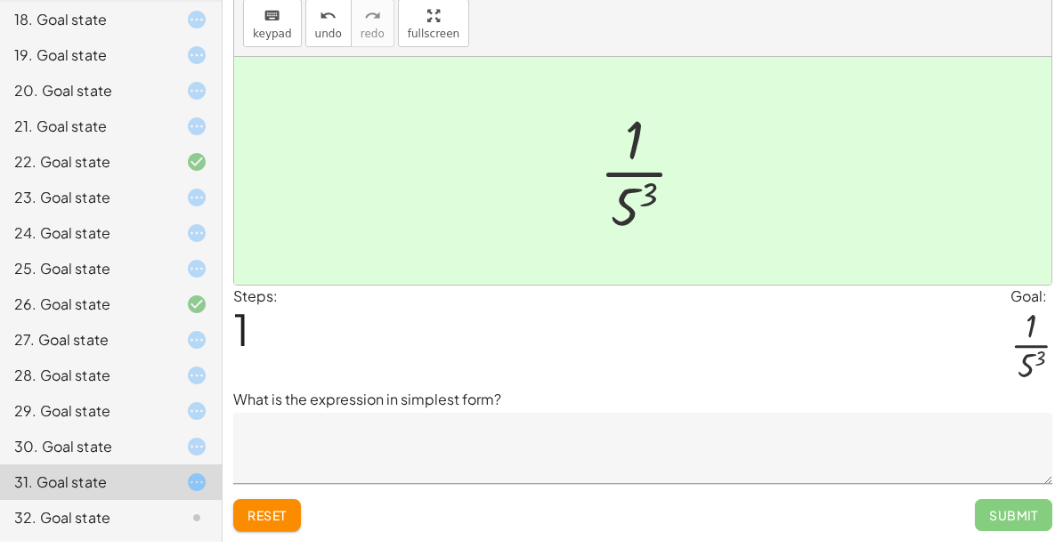
scroll to position [758, 0]
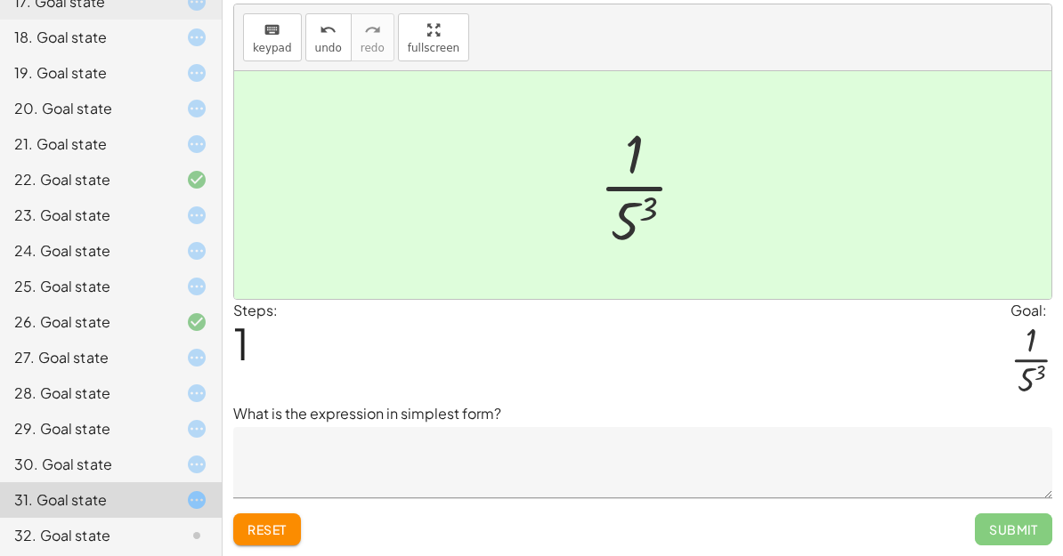
click at [155, 545] on div "32. Goal state" at bounding box center [85, 535] width 143 height 21
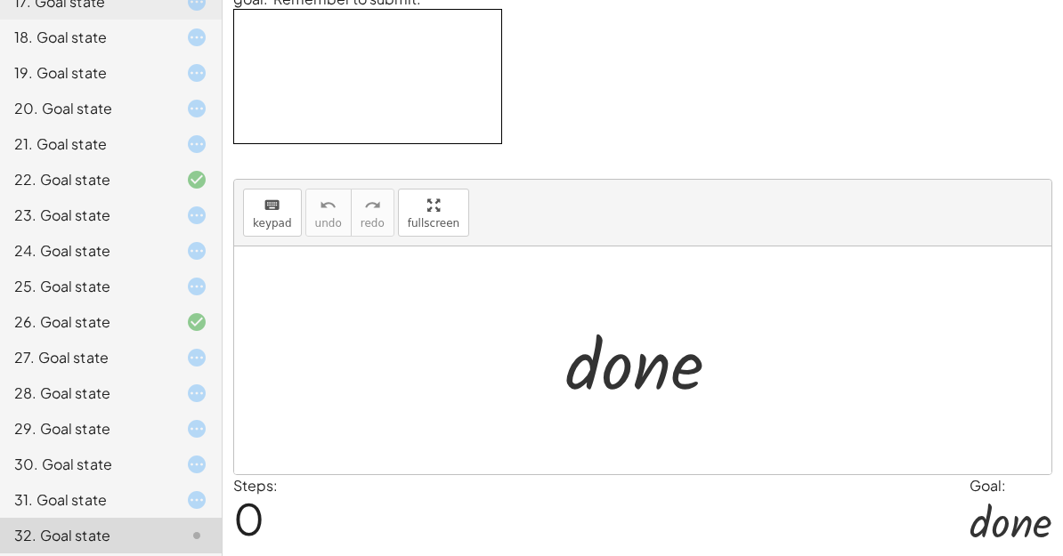
click at [164, 492] on div at bounding box center [183, 500] width 50 height 21
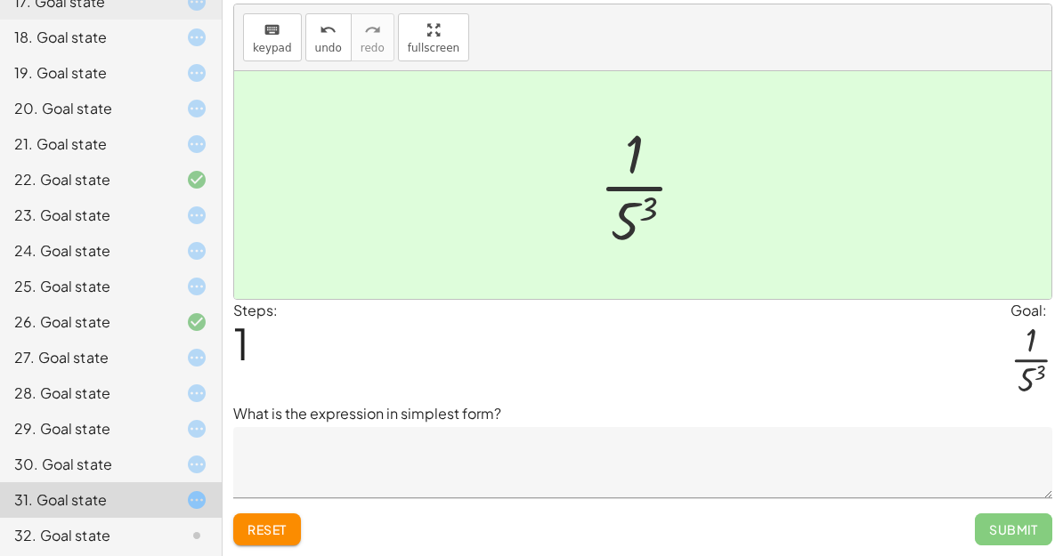
click at [133, 539] on div "32. Goal state" at bounding box center [85, 535] width 143 height 21
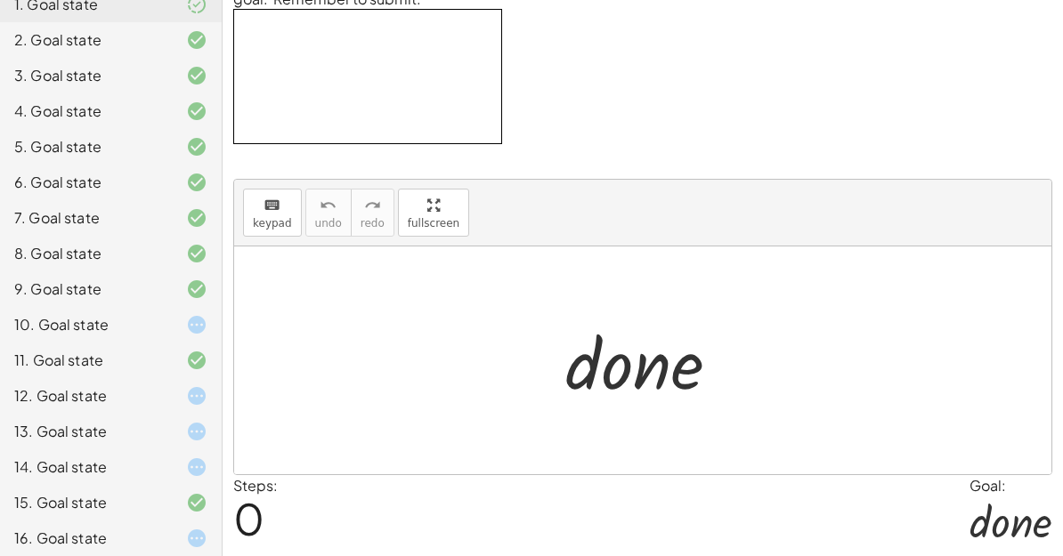
scroll to position [308, 0]
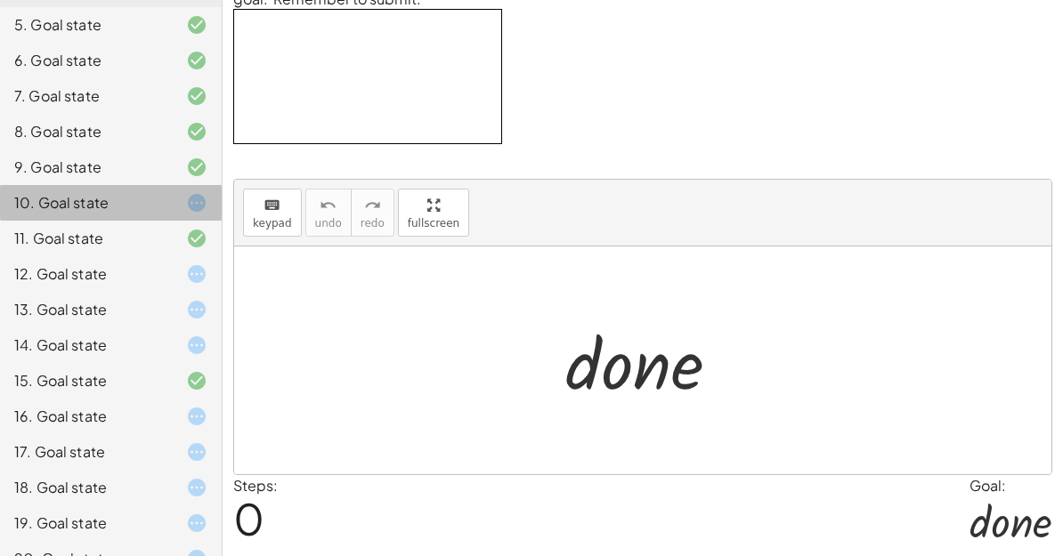
click at [71, 212] on div "10. Goal state" at bounding box center [85, 202] width 143 height 21
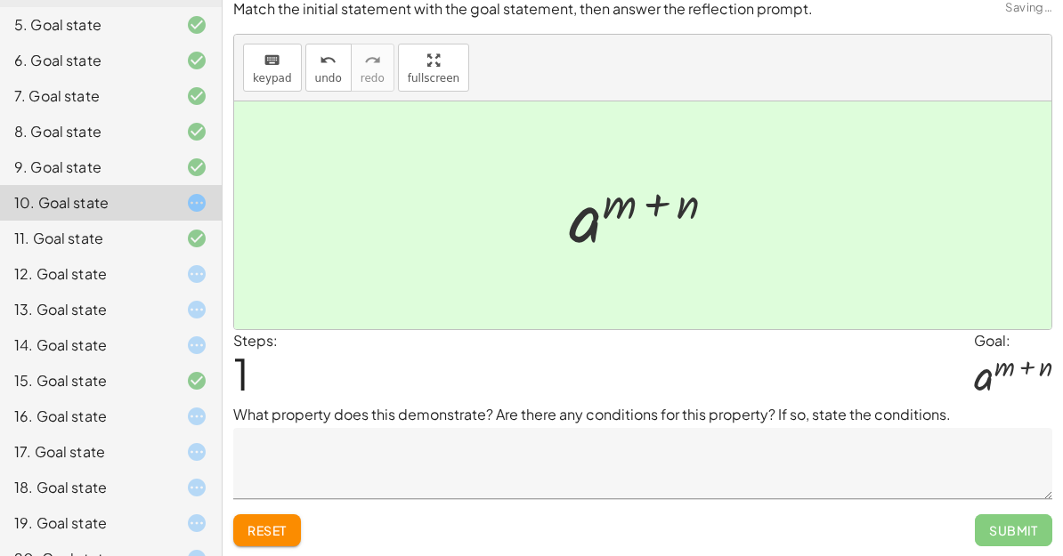
click at [64, 247] on div "11. Goal state" at bounding box center [85, 238] width 143 height 21
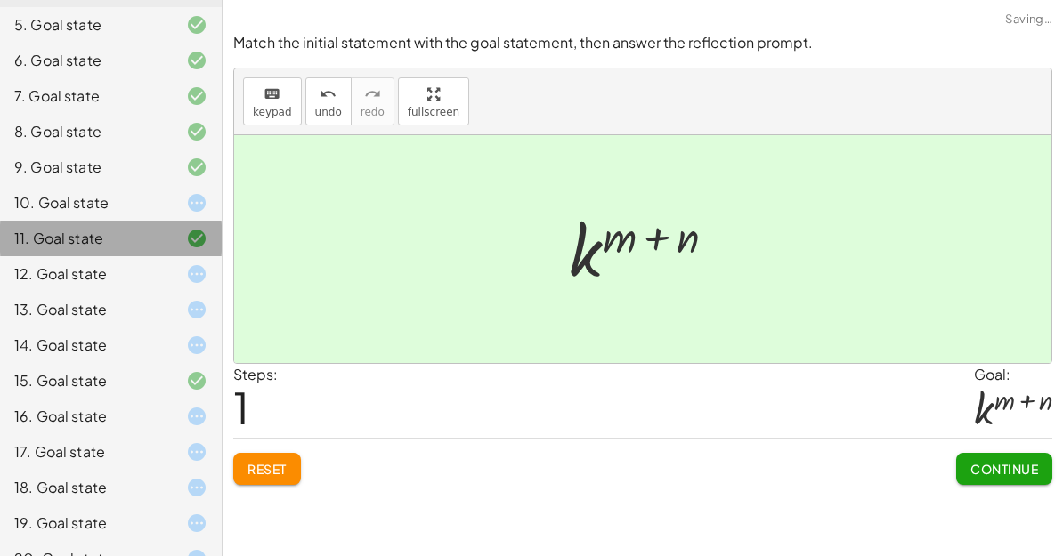
scroll to position [0, 0]
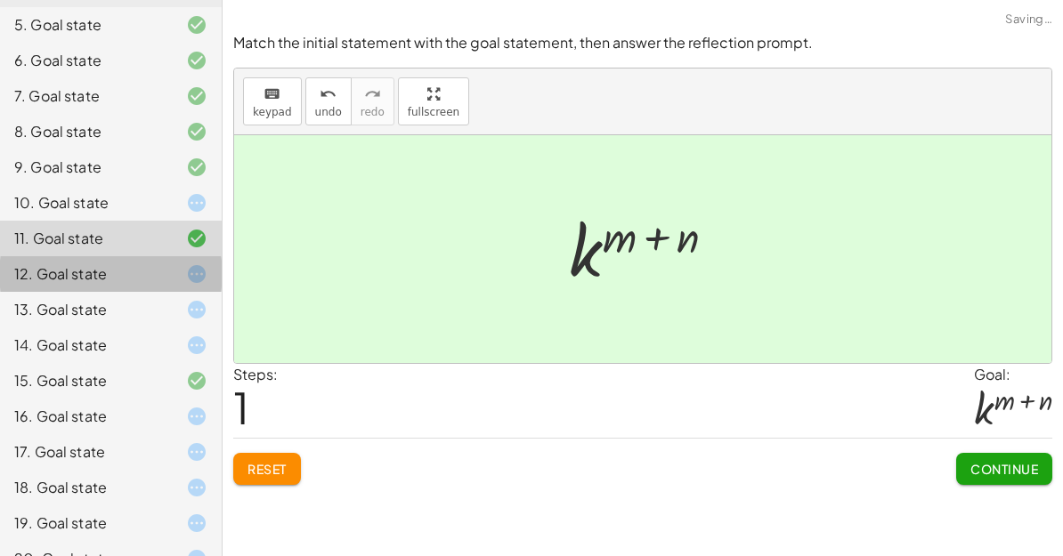
click at [61, 272] on div "12. Goal state" at bounding box center [85, 273] width 143 height 21
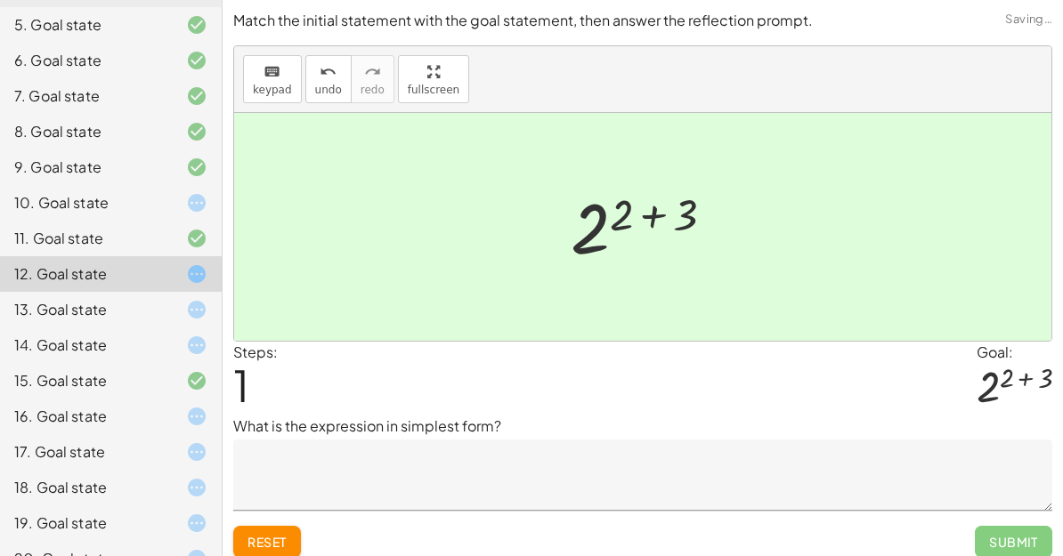
click at [85, 315] on div "13. Goal state" at bounding box center [85, 309] width 143 height 21
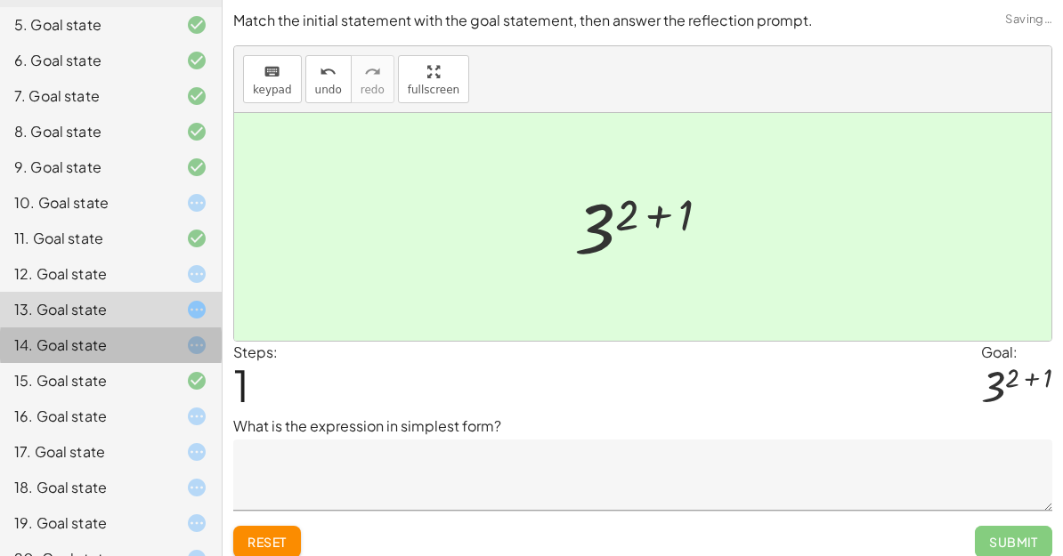
click at [87, 355] on div "14. Goal state" at bounding box center [85, 345] width 143 height 21
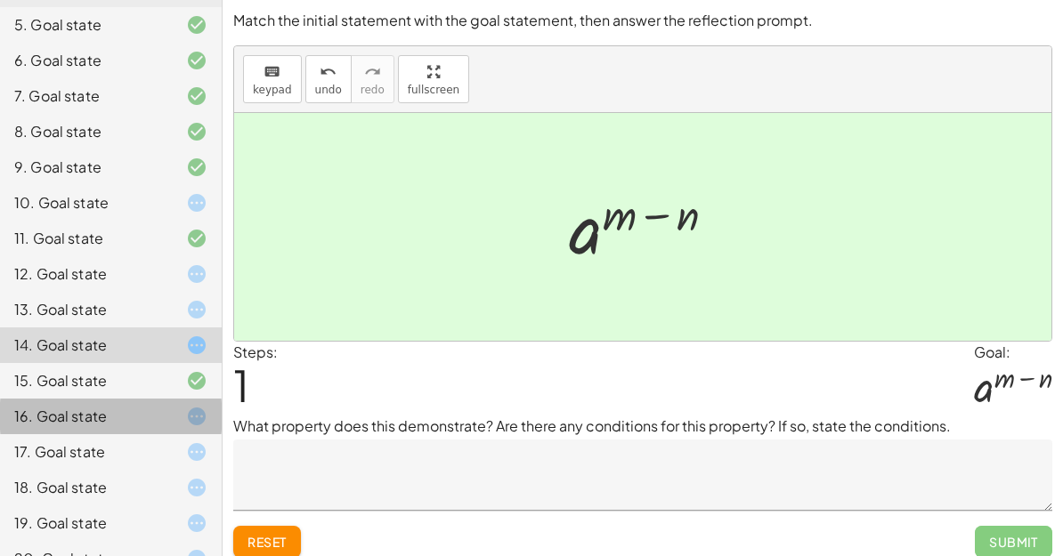
click at [97, 424] on div "16. Goal state" at bounding box center [85, 416] width 143 height 21
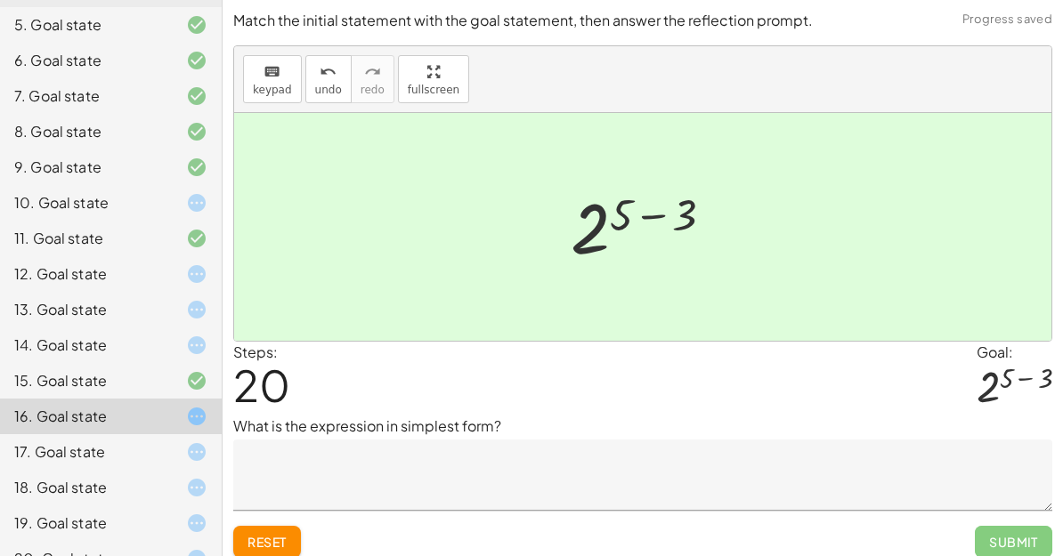
click at [181, 451] on div at bounding box center [183, 452] width 50 height 21
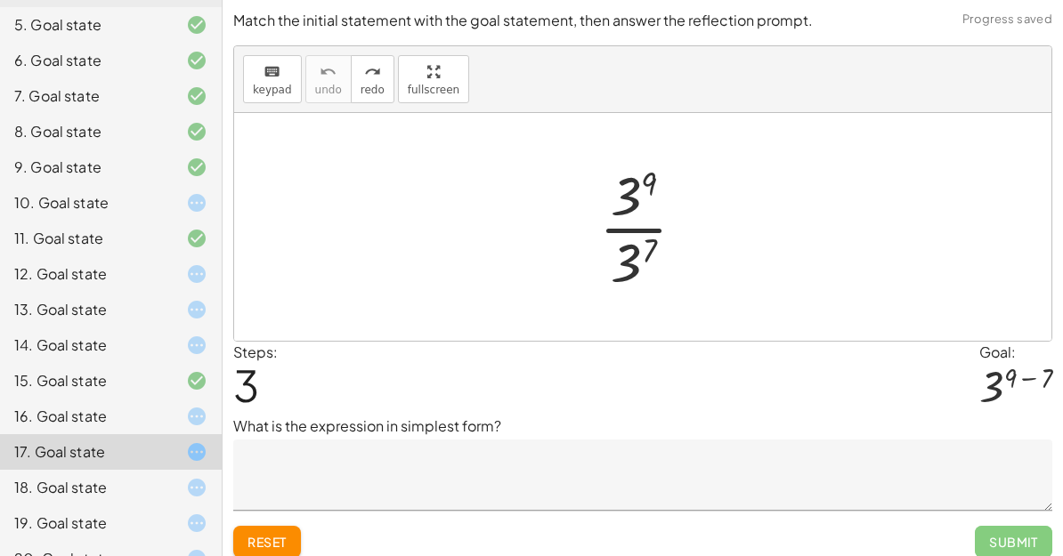
click at [183, 425] on div at bounding box center [183, 416] width 50 height 21
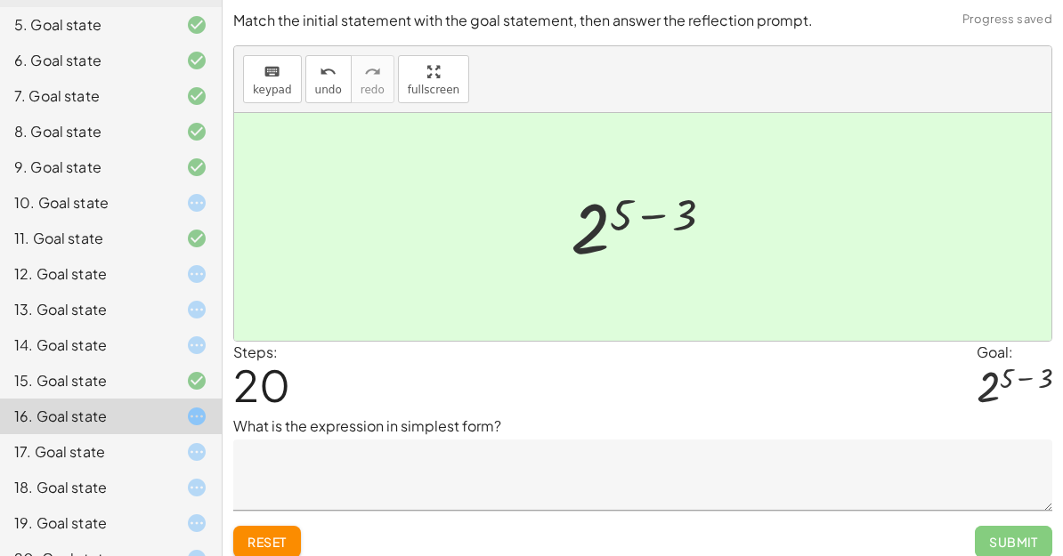
click at [199, 451] on icon at bounding box center [196, 452] width 21 height 21
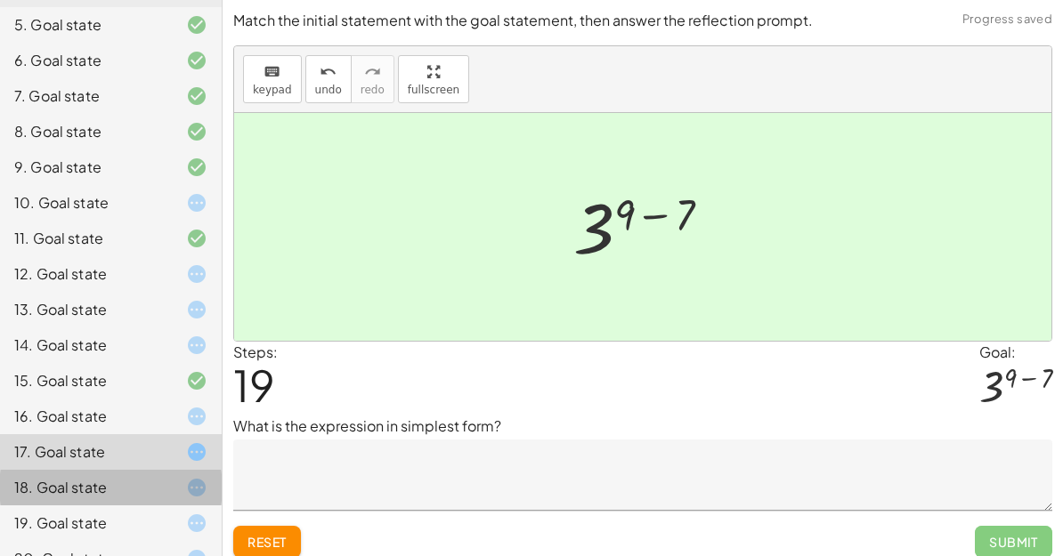
click at [169, 541] on div "18. Goal state" at bounding box center [111, 559] width 222 height 36
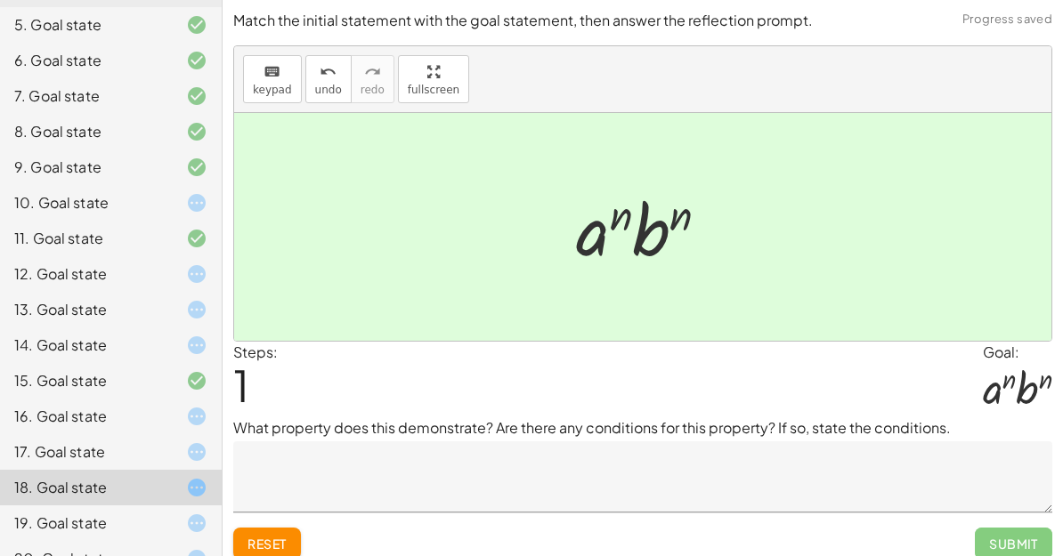
click at [174, 453] on div at bounding box center [183, 452] width 50 height 21
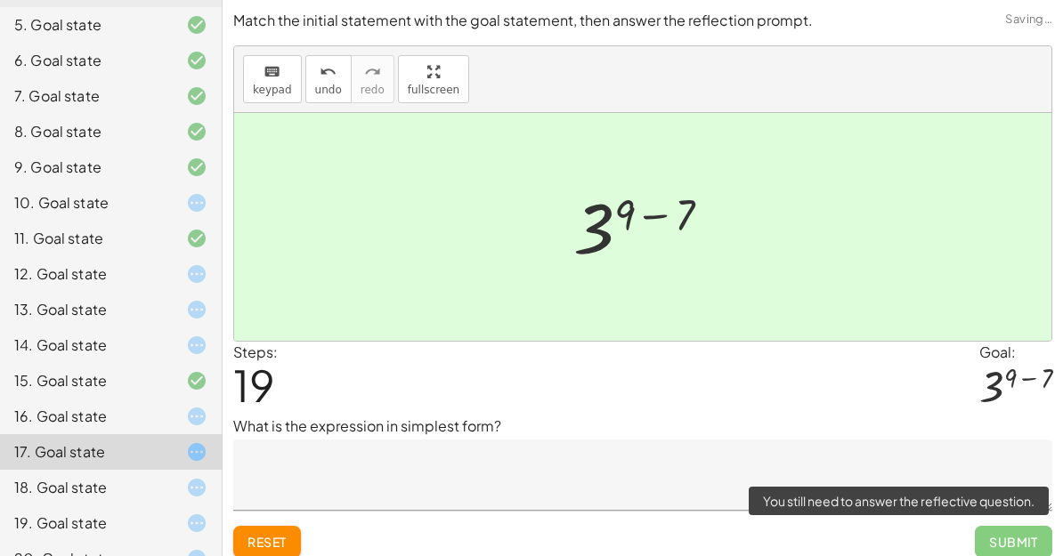
click at [1025, 536] on span "Submit" at bounding box center [1013, 542] width 77 height 32
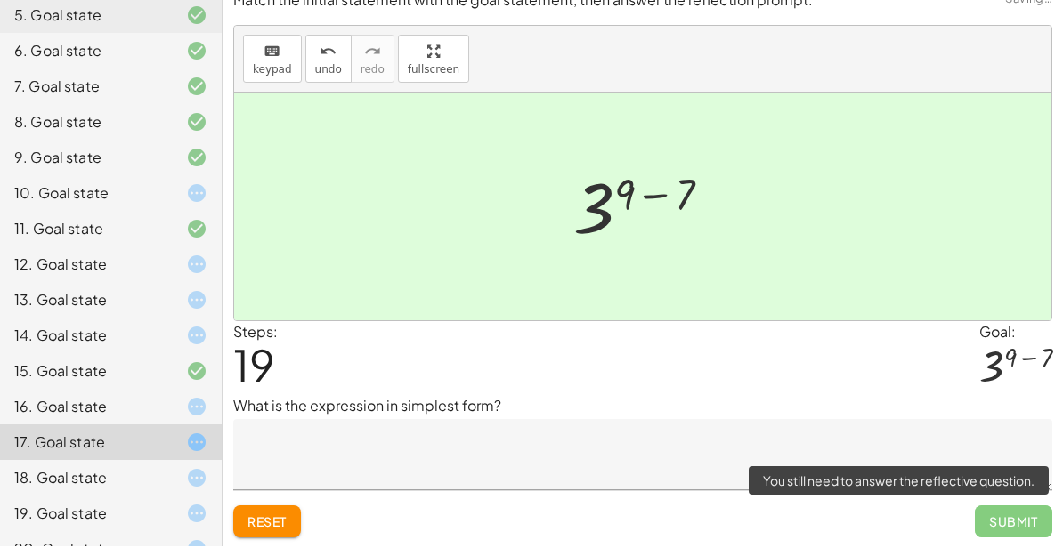
scroll to position [12, 0]
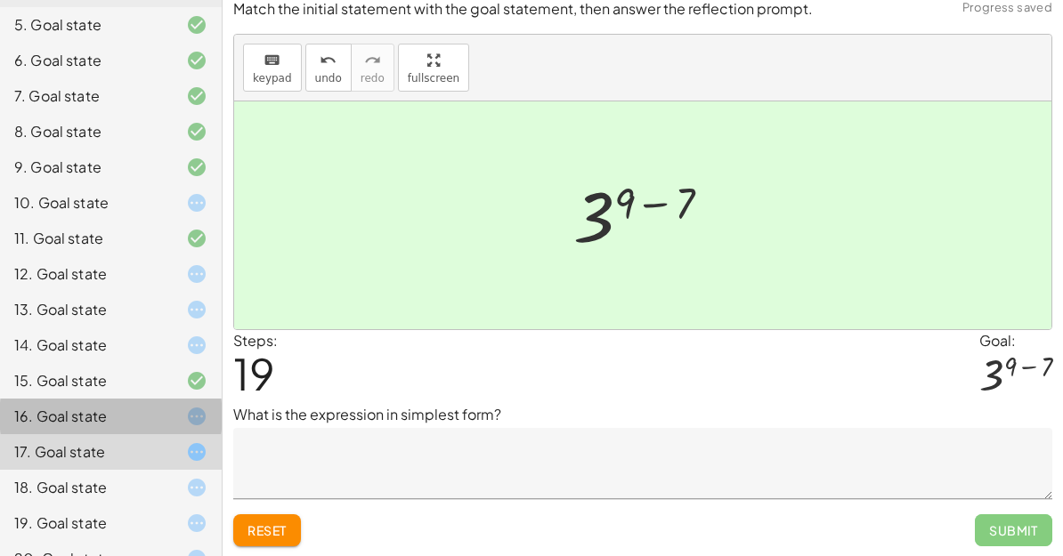
click at [170, 425] on div at bounding box center [183, 416] width 50 height 21
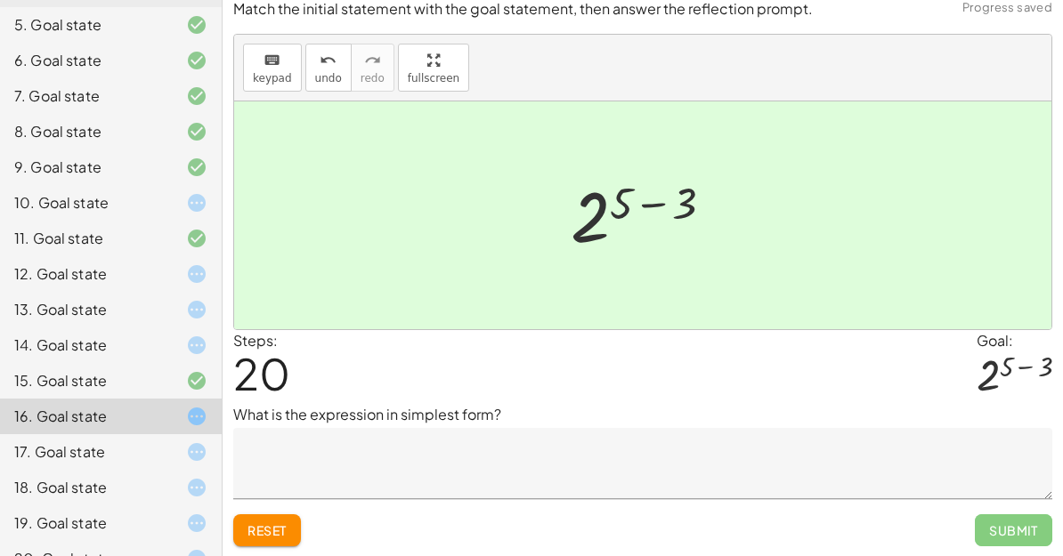
click at [178, 495] on div at bounding box center [183, 487] width 50 height 21
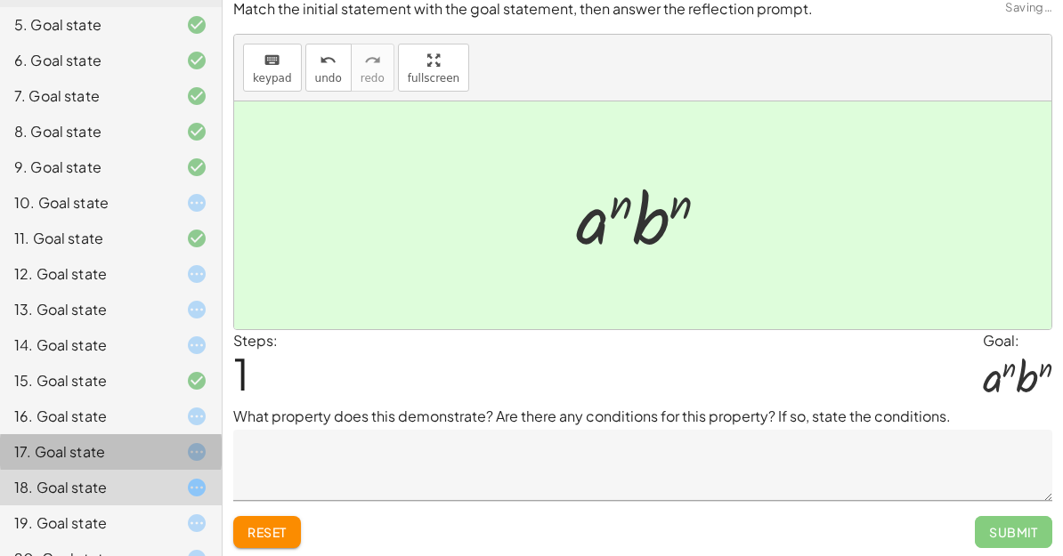
click at [182, 444] on div at bounding box center [183, 452] width 50 height 21
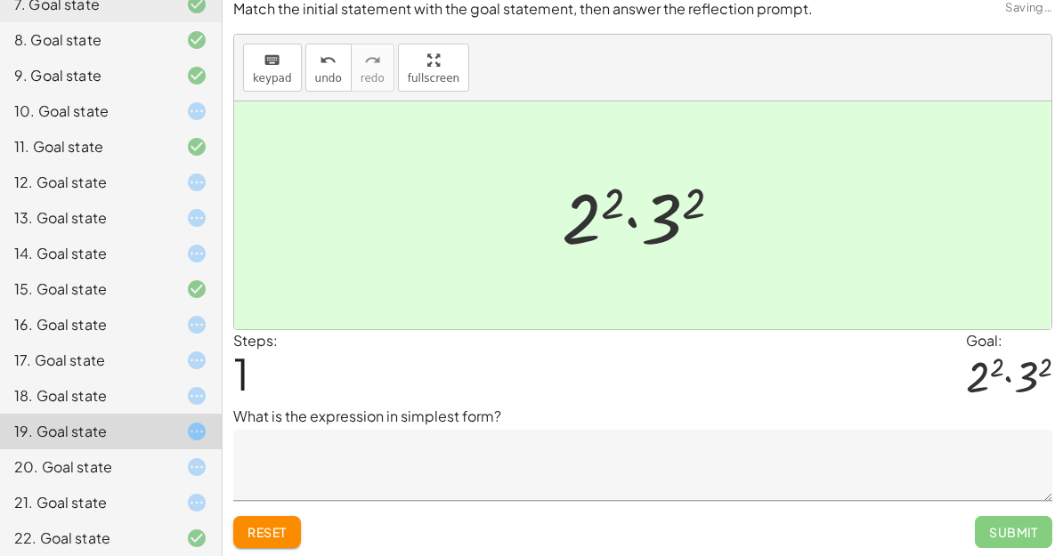
scroll to position [401, 0]
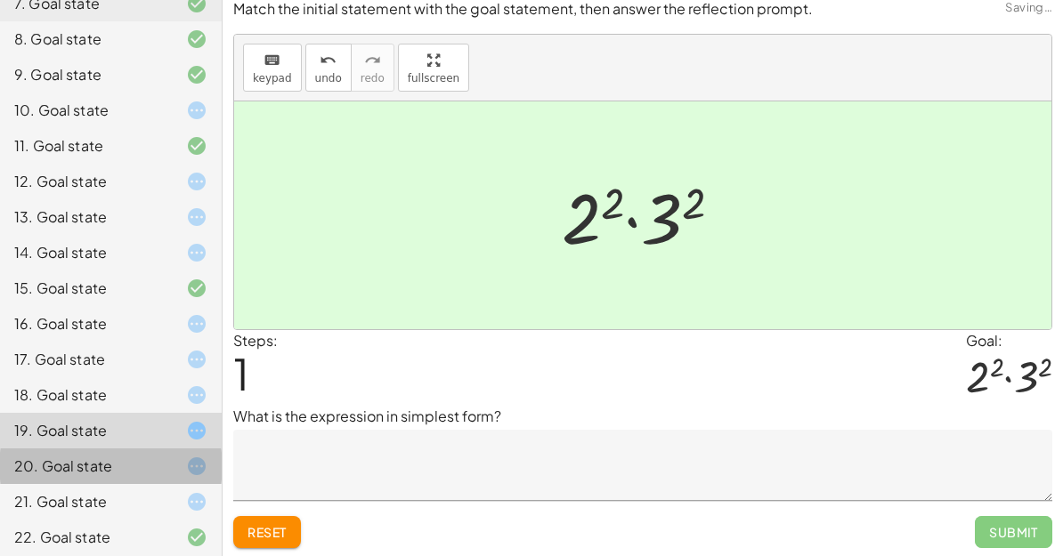
click at [185, 473] on div at bounding box center [183, 466] width 50 height 21
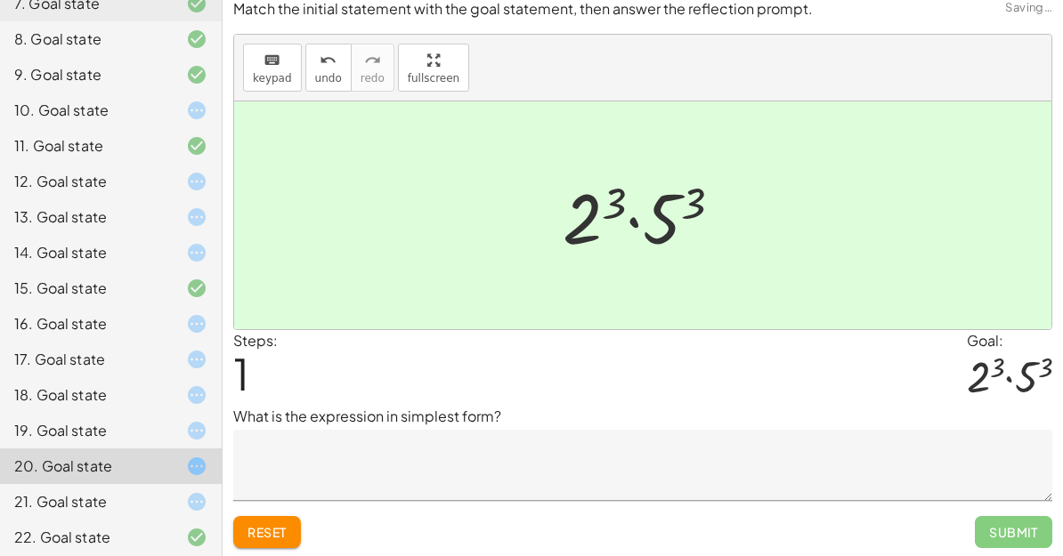
click at [177, 510] on div at bounding box center [183, 501] width 50 height 21
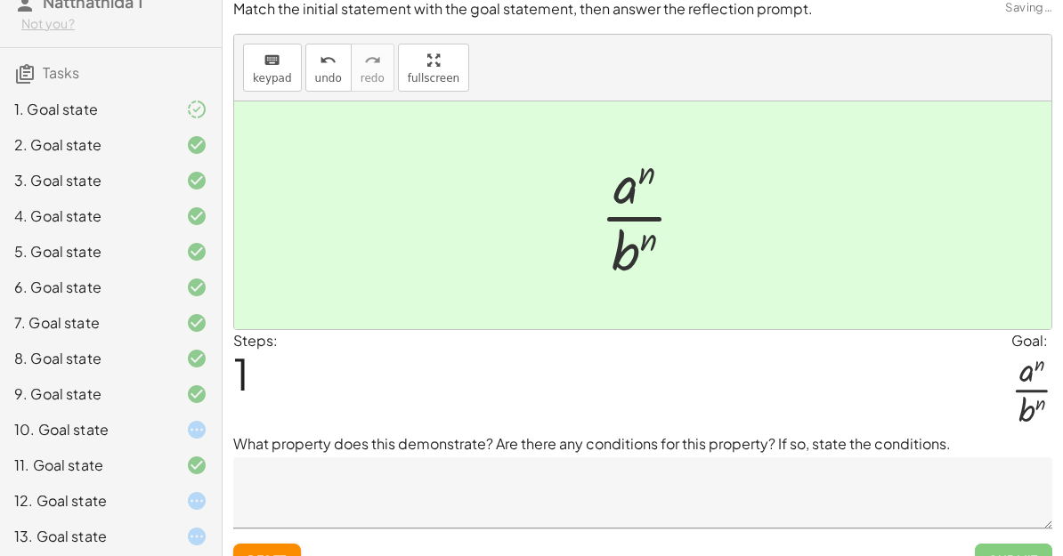
scroll to position [77, 0]
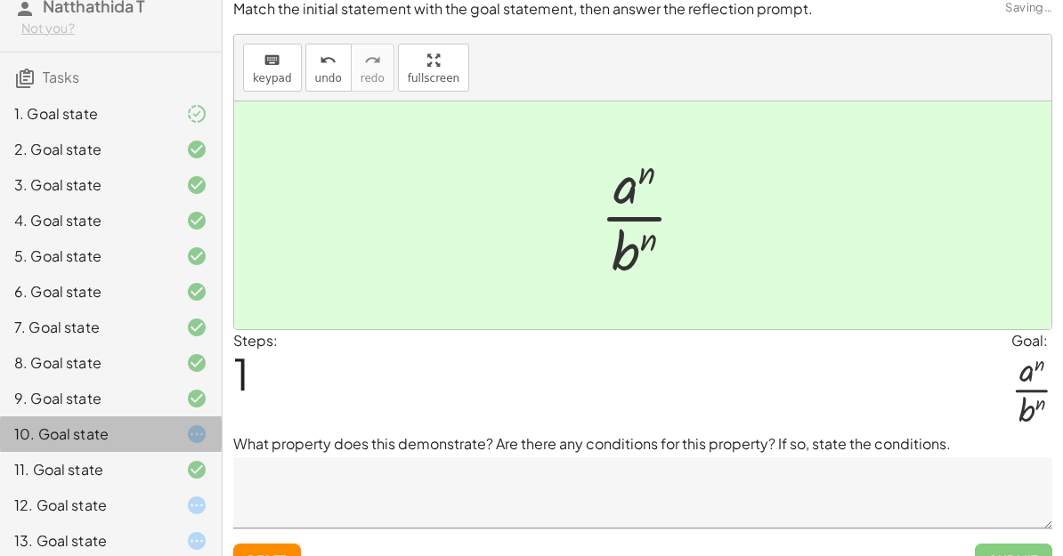
click at [185, 433] on div at bounding box center [183, 434] width 50 height 21
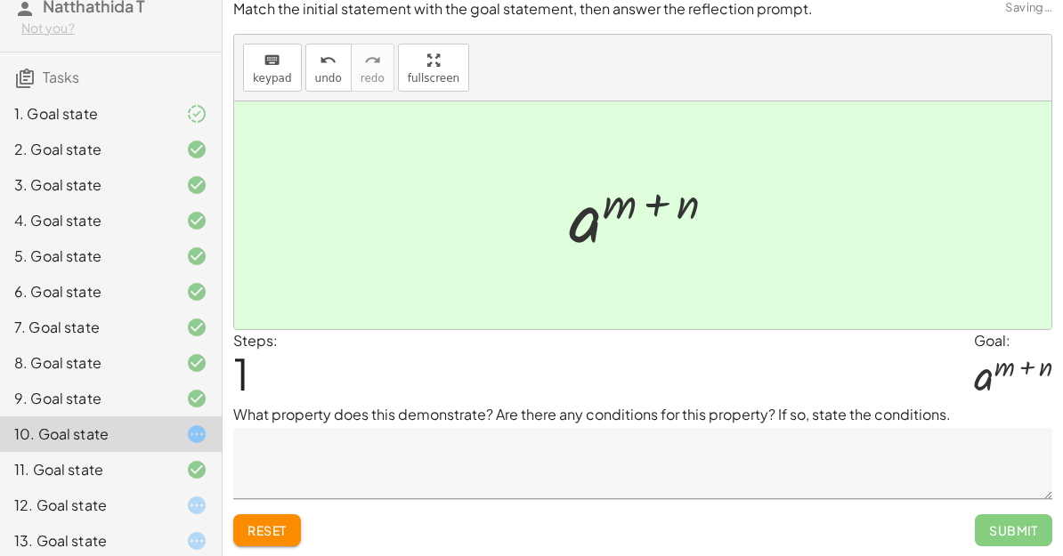
click at [182, 510] on div at bounding box center [183, 505] width 50 height 21
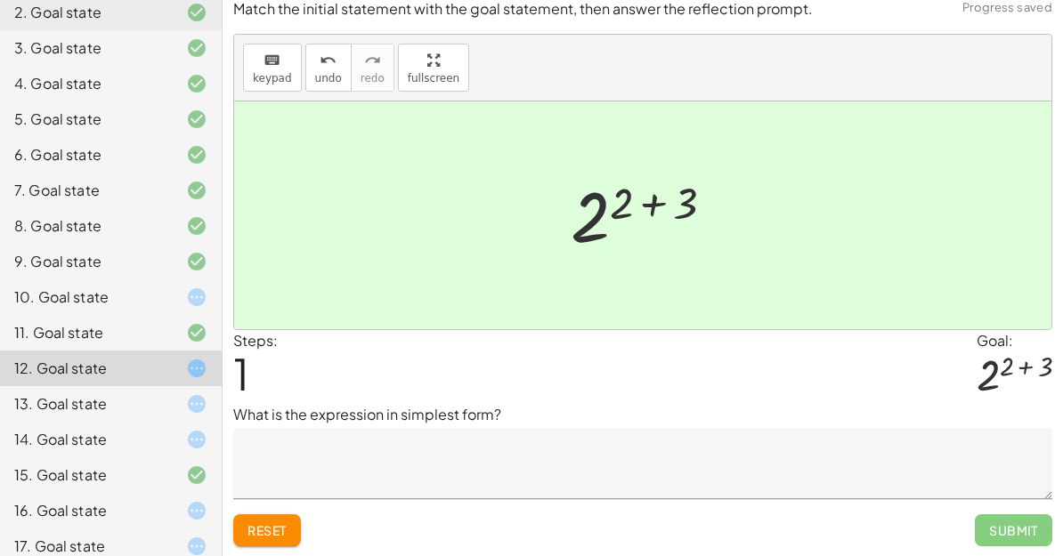
scroll to position [215, 0]
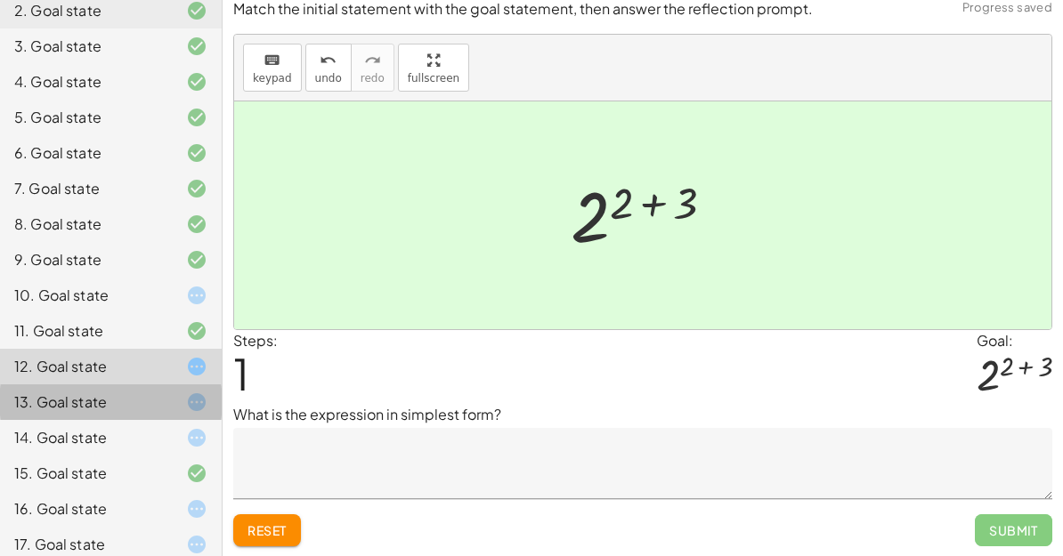
click at [207, 393] on icon at bounding box center [196, 402] width 21 height 21
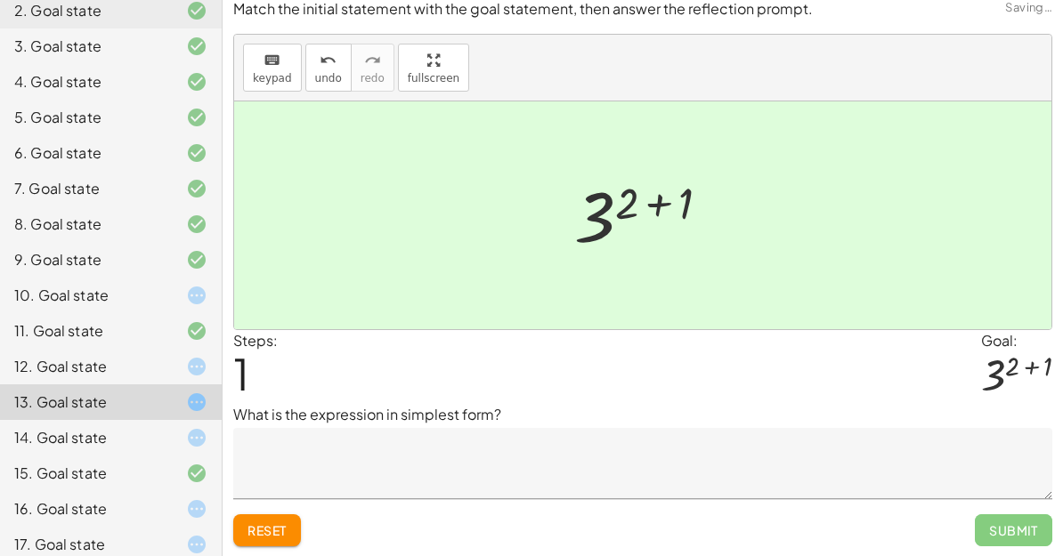
click at [191, 435] on icon at bounding box center [196, 437] width 21 height 21
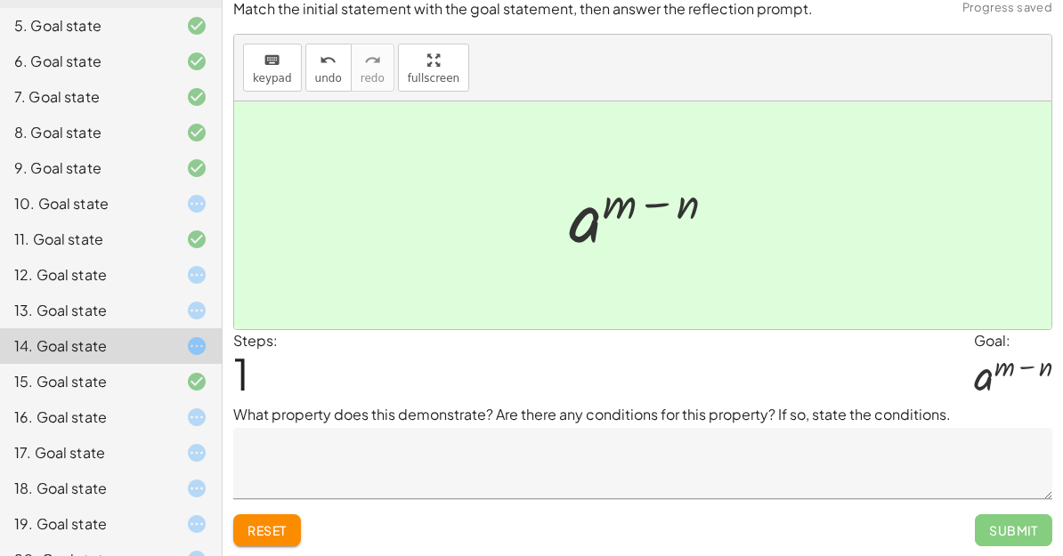
click at [205, 409] on icon at bounding box center [196, 417] width 21 height 21
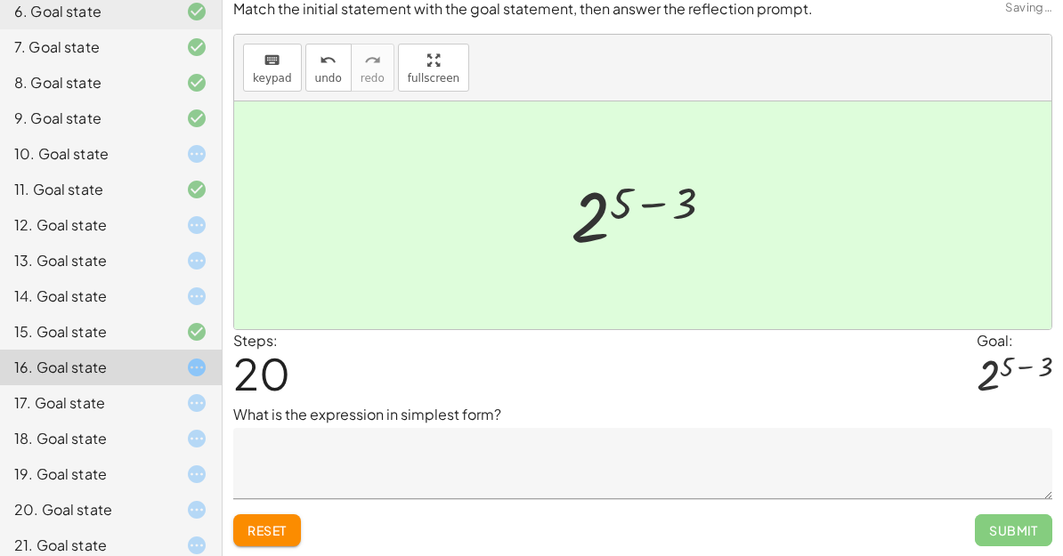
scroll to position [361, 0]
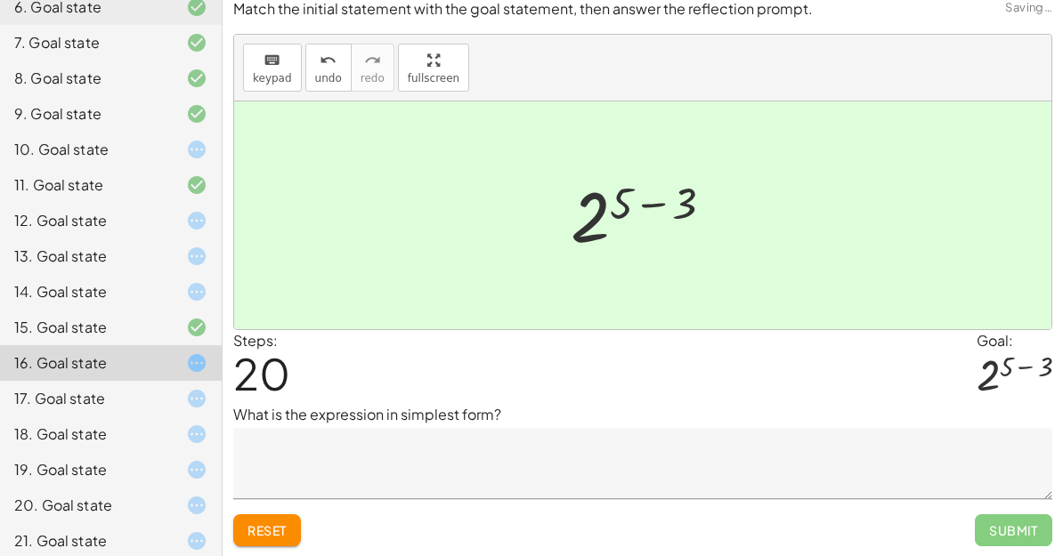
click at [206, 409] on icon at bounding box center [196, 398] width 21 height 21
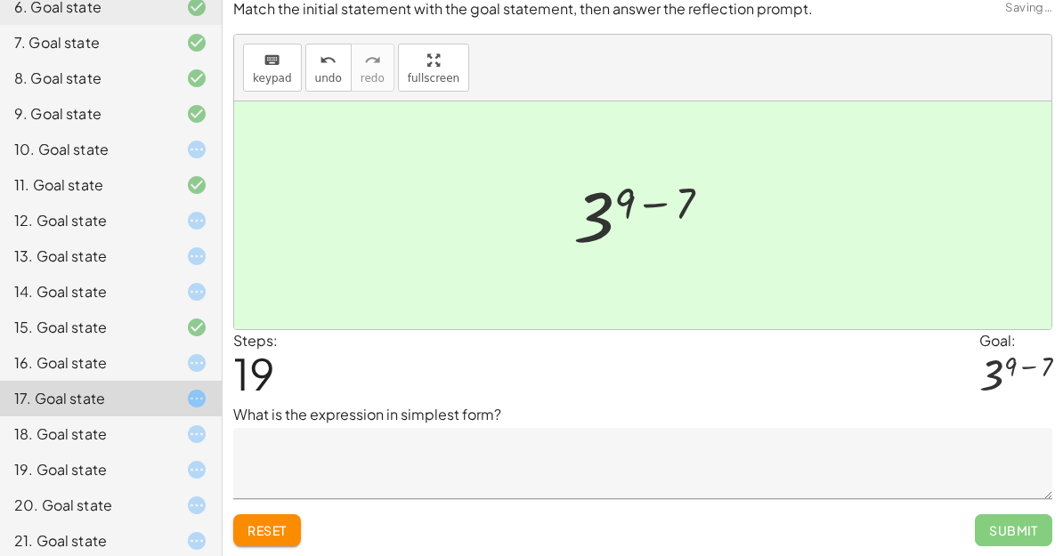
click at [198, 424] on icon at bounding box center [196, 434] width 21 height 21
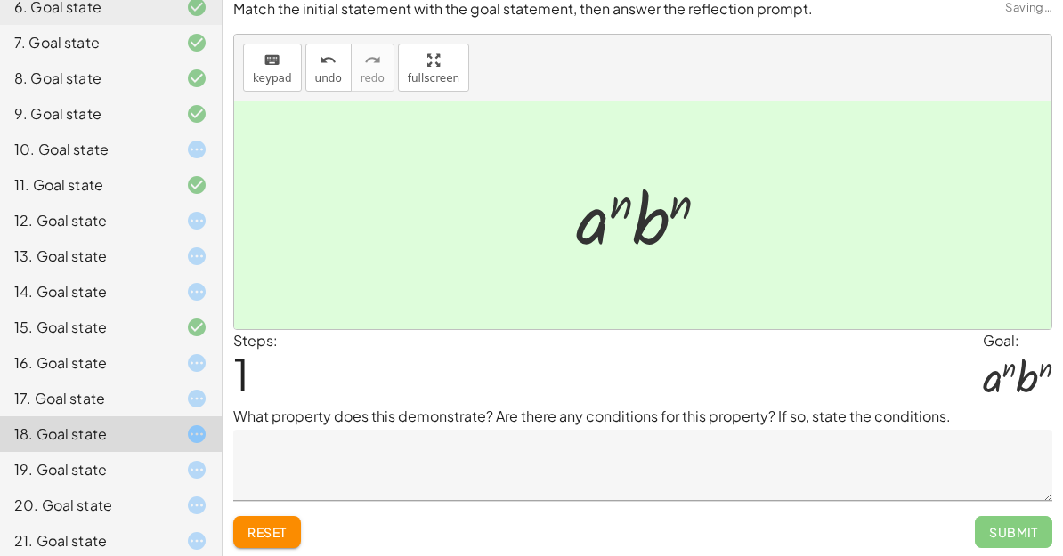
click at [203, 473] on icon at bounding box center [196, 469] width 21 height 21
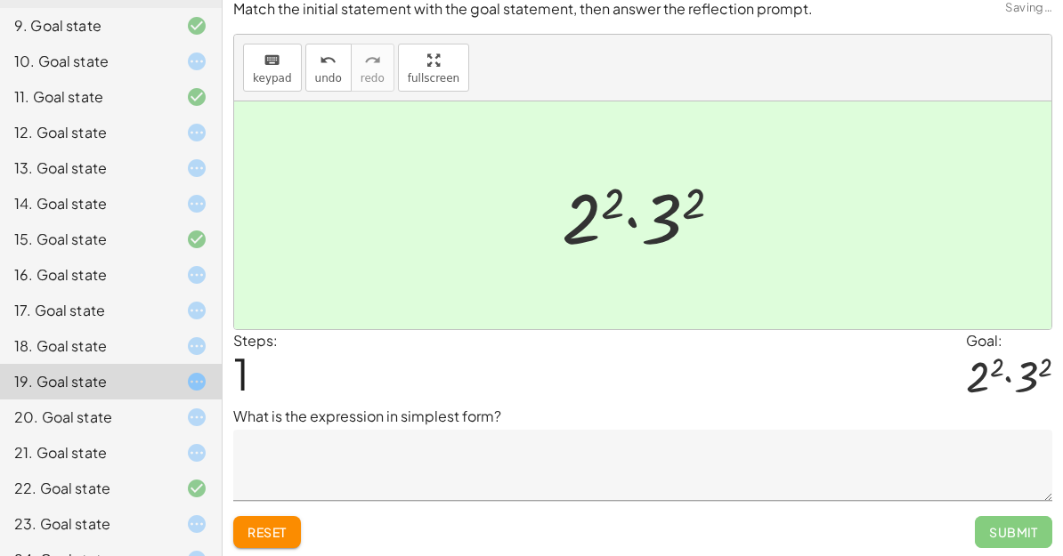
scroll to position [470, 0]
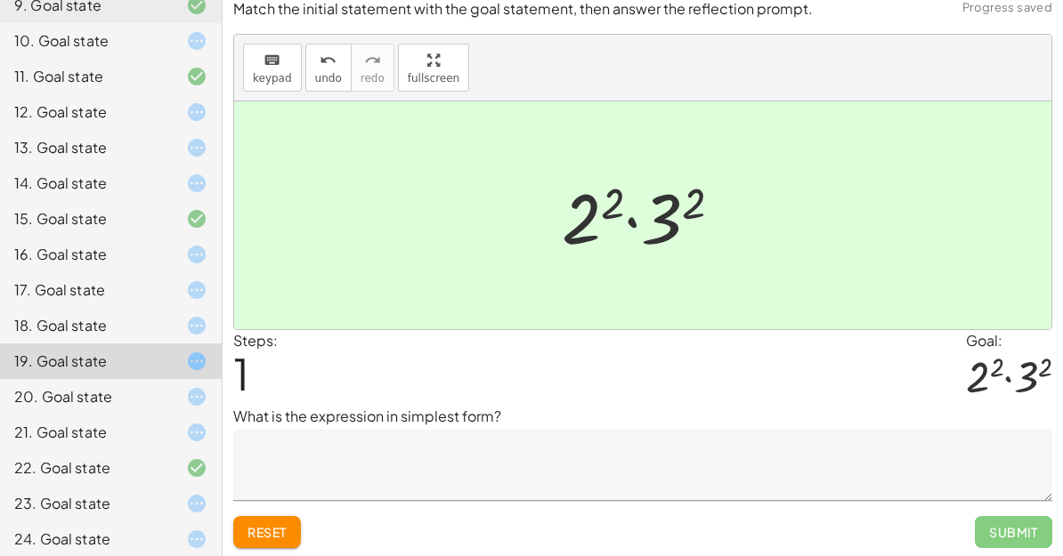
click at [208, 450] on div "20. Goal state" at bounding box center [111, 468] width 222 height 36
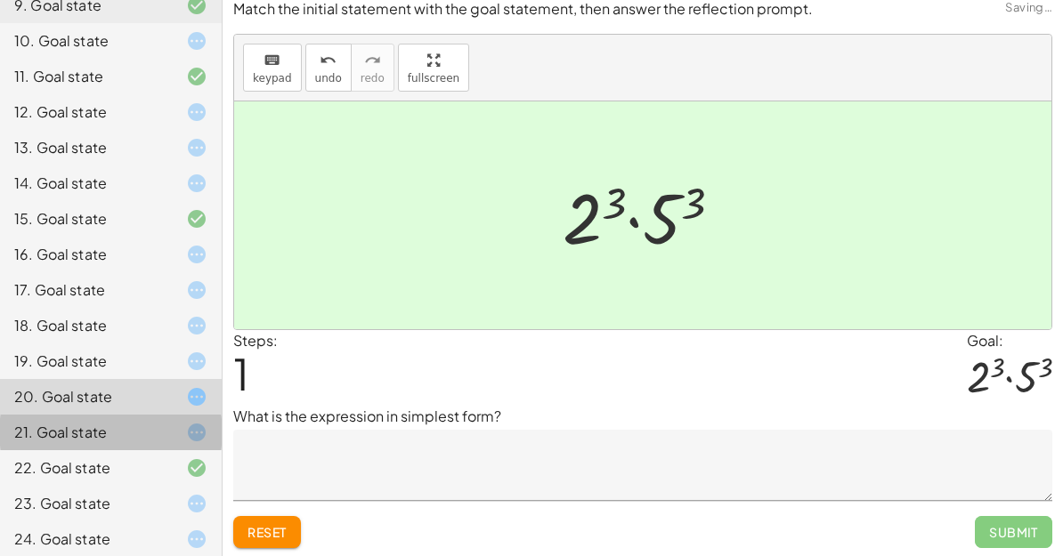
click at [202, 433] on icon at bounding box center [196, 432] width 21 height 21
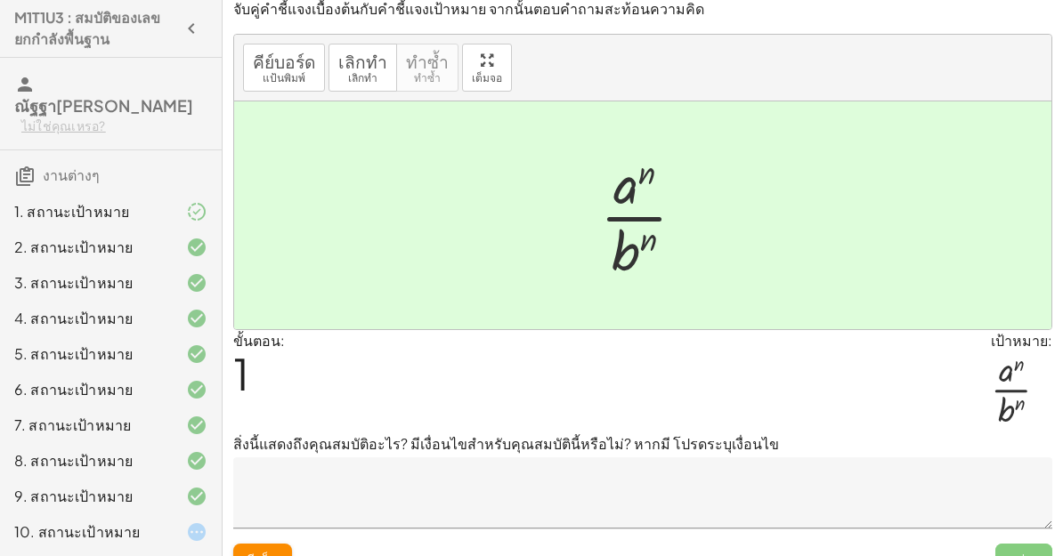
scroll to position [0, 0]
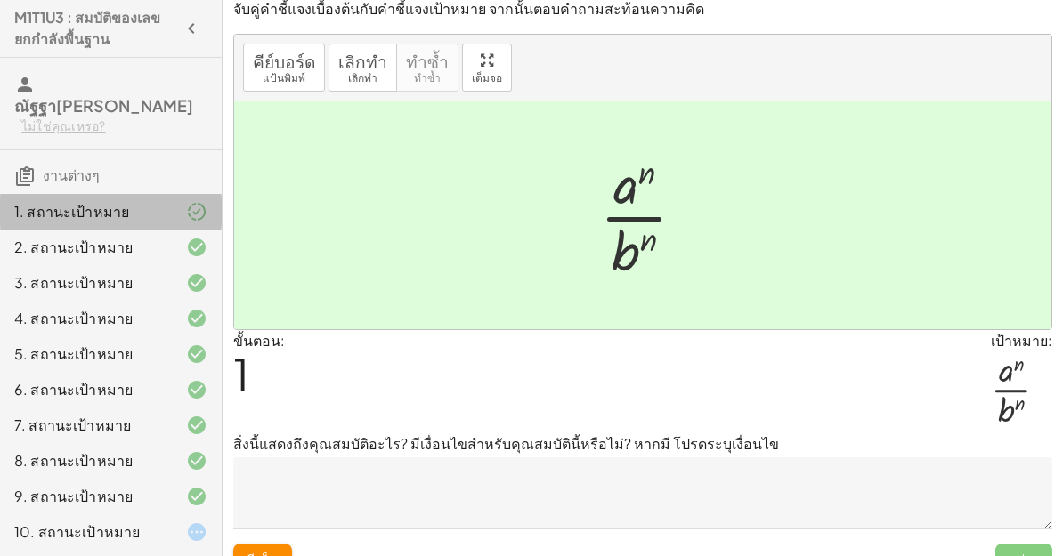
click at [103, 202] on font "1. สถานะเป้าหมาย" at bounding box center [71, 211] width 115 height 19
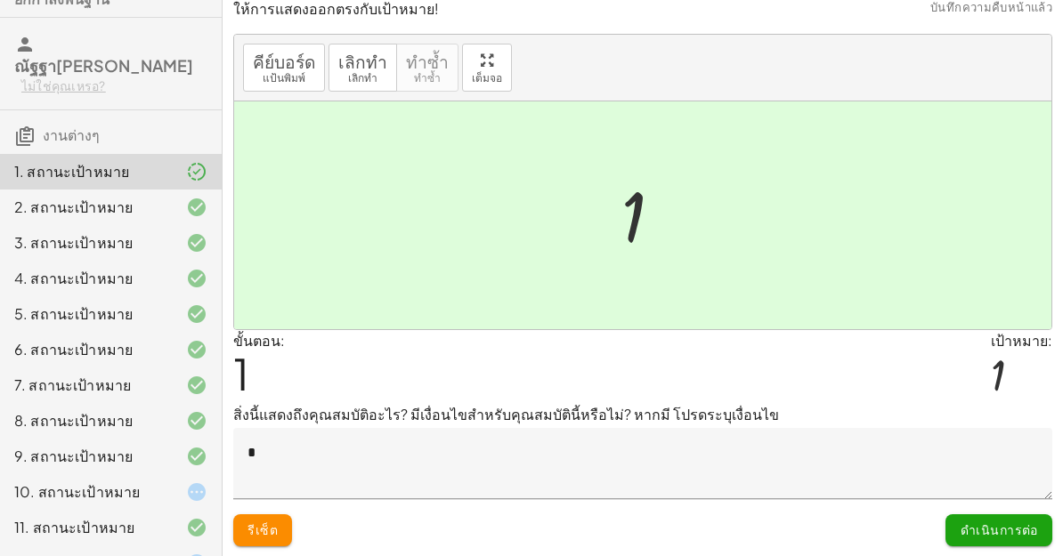
scroll to position [55, 0]
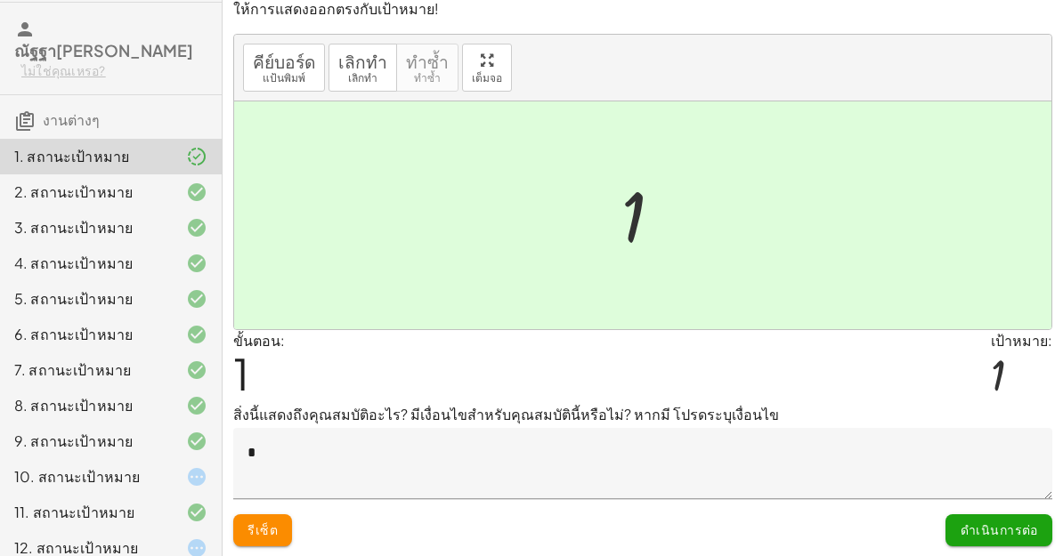
click at [283, 458] on textarea "*" at bounding box center [642, 463] width 819 height 71
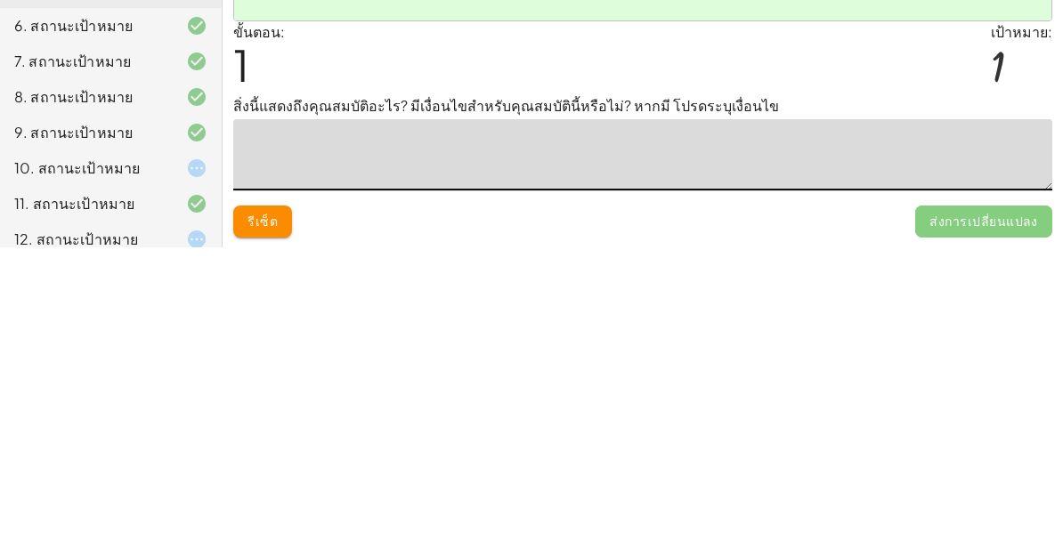
type textarea "*"
click at [1011, 522] on font "ดำเนินการต่อ" at bounding box center [998, 530] width 77 height 16
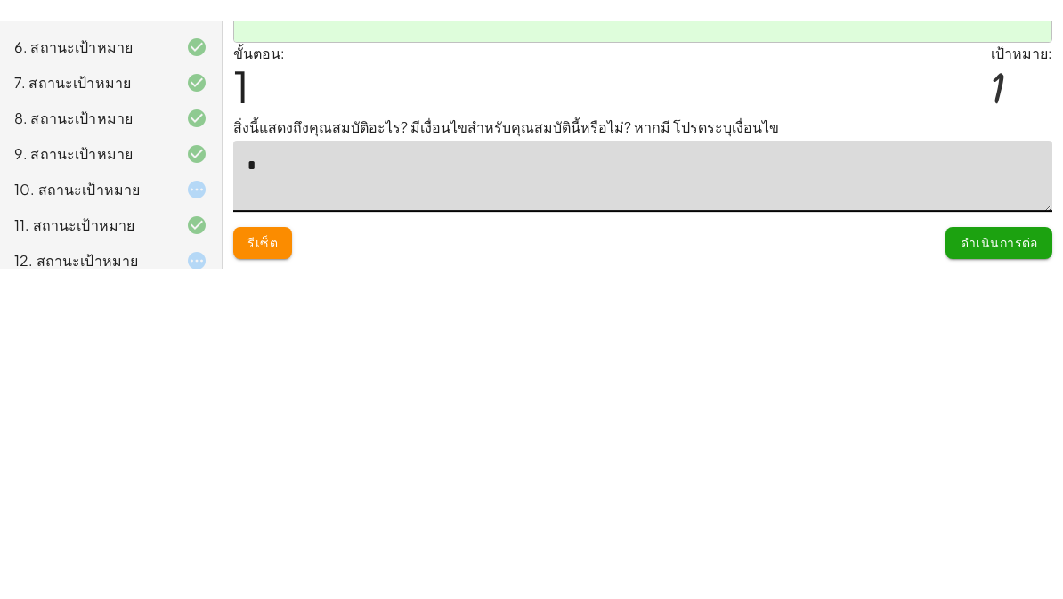
scroll to position [0, 0]
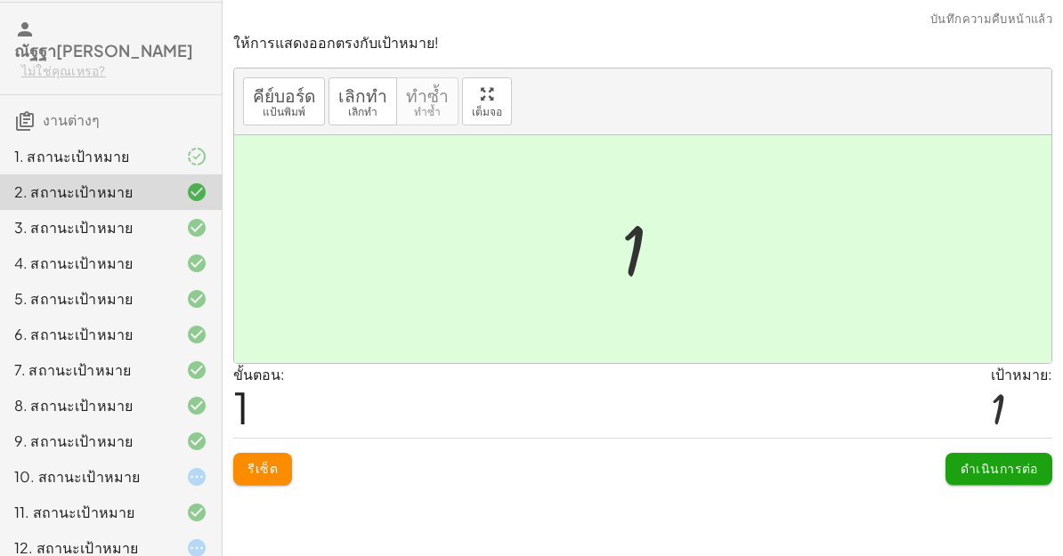
click at [125, 531] on div "10. สถานะเป้าหมาย" at bounding box center [111, 549] width 222 height 36
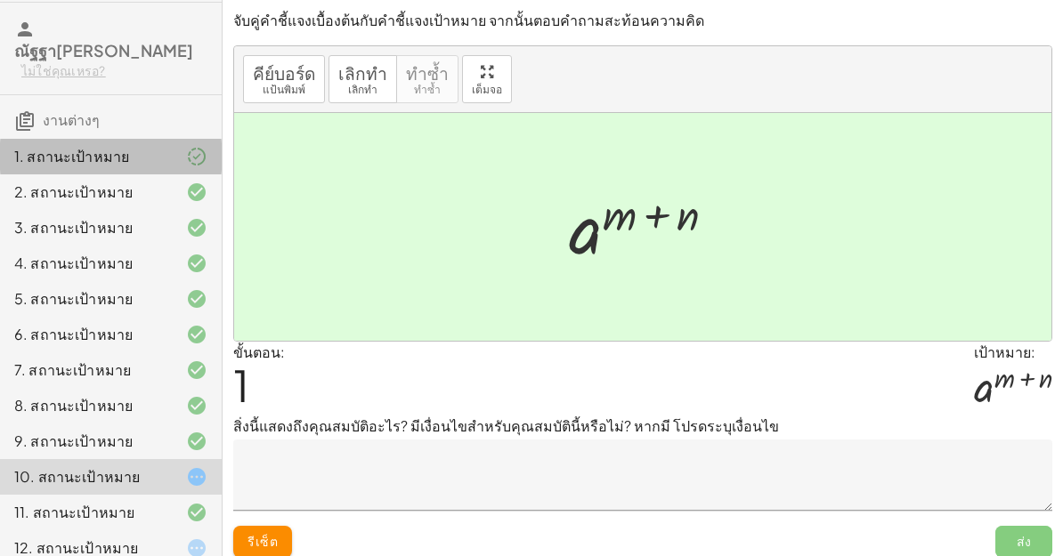
click at [61, 210] on div "1. สถานะเป้าหมาย" at bounding box center [111, 228] width 222 height 36
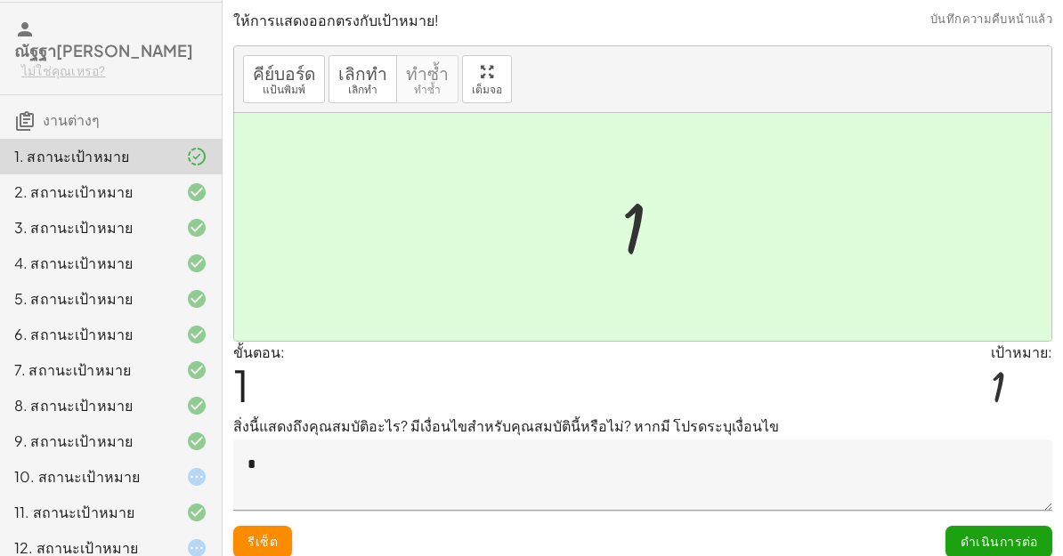
click at [69, 246] on div "2. สถานะเป้าหมาย" at bounding box center [111, 264] width 222 height 36
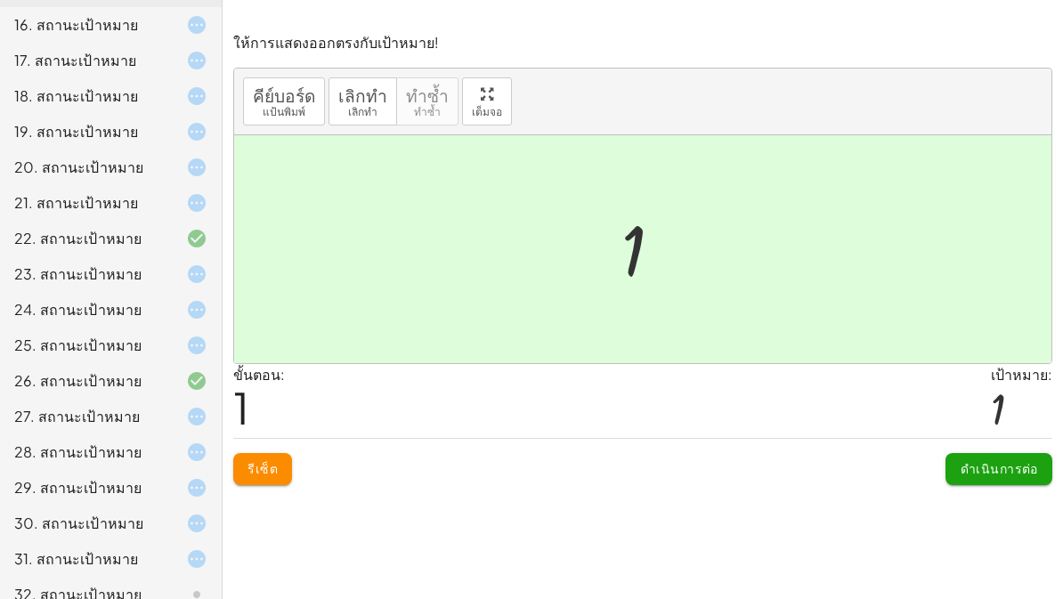
scroll to position [719, 0]
click at [997, 466] on font "ดำเนินการต่อ" at bounding box center [998, 468] width 77 height 16
click at [1009, 478] on button "ดำเนินการต่อ" at bounding box center [998, 469] width 107 height 32
click at [1010, 468] on font "ดำเนินการต่อ" at bounding box center [998, 468] width 77 height 16
click at [1015, 471] on font "ดำเนินการต่อ" at bounding box center [998, 468] width 77 height 16
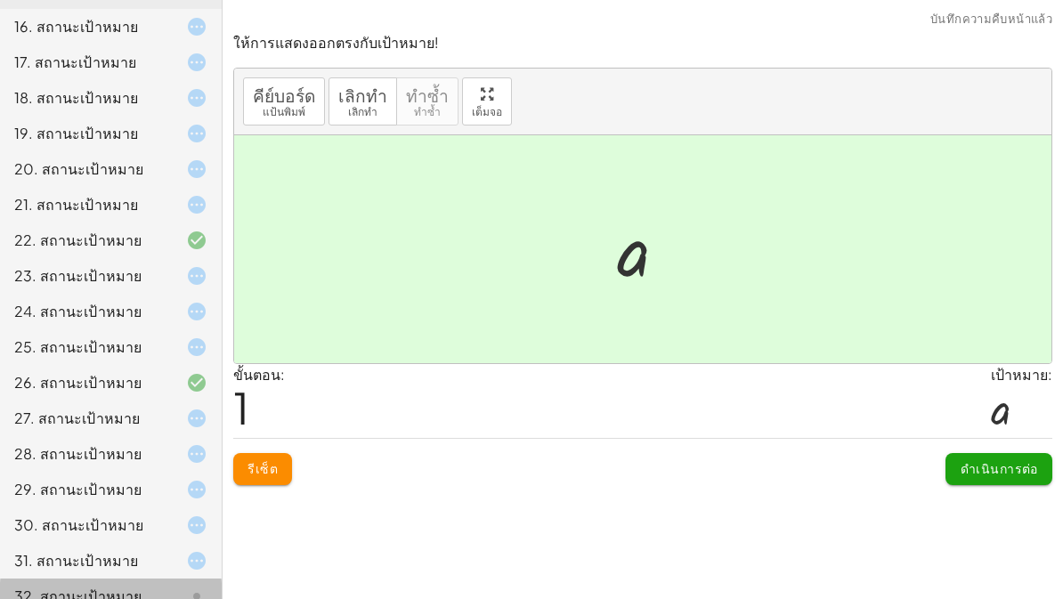
click at [1001, 458] on button "ดำเนินการต่อ" at bounding box center [998, 469] width 107 height 32
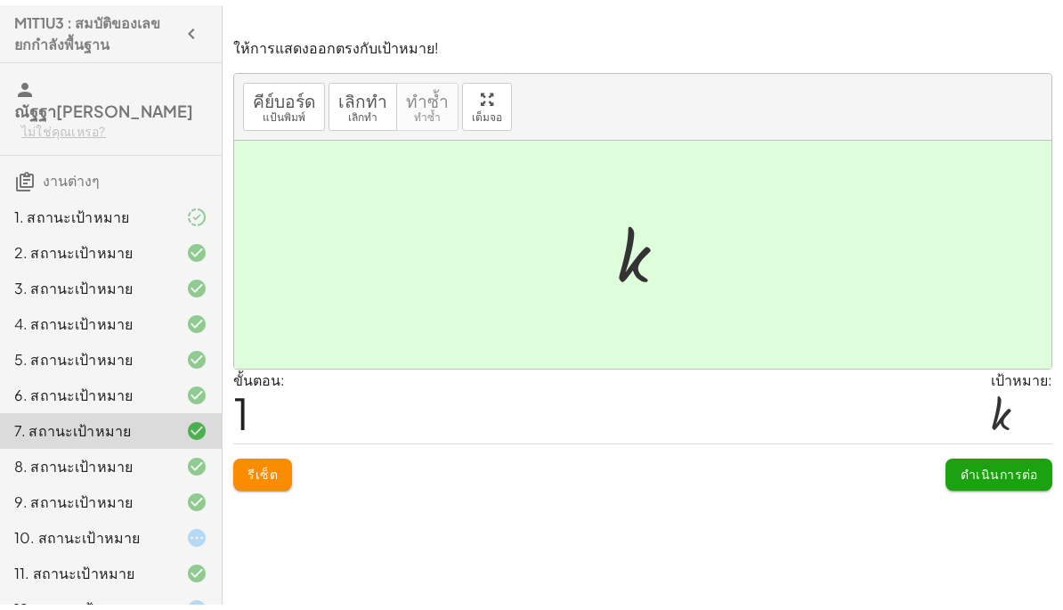
scroll to position [0, 0]
